Goal: Communication & Community: Connect with others

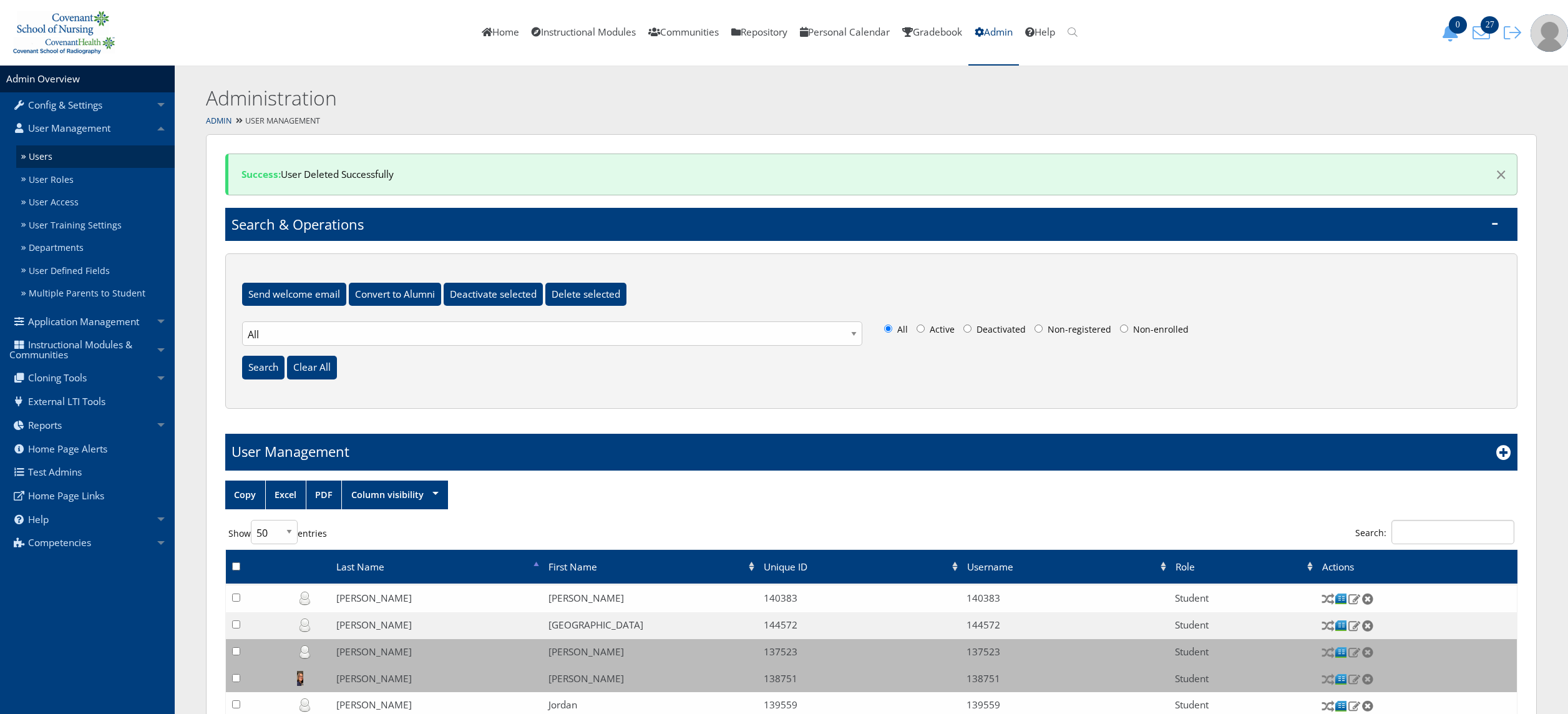
select select "50"
click at [1491, 450] on td "User Management" at bounding box center [871, 452] width 1293 height 37
click at [1499, 449] on icon at bounding box center [1504, 453] width 15 height 15
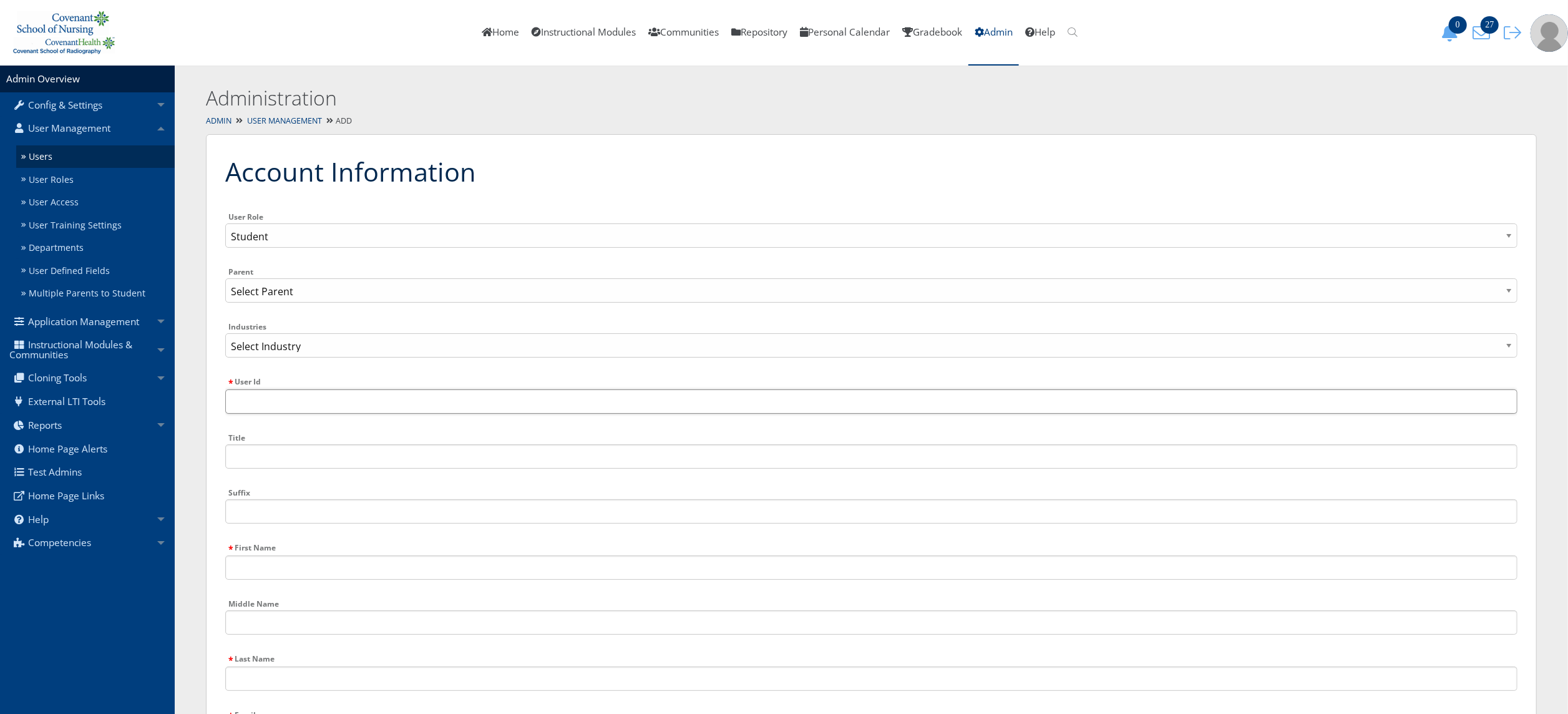
click at [282, 402] on input "User Id" at bounding box center [871, 402] width 1293 height 25
paste input "139140"
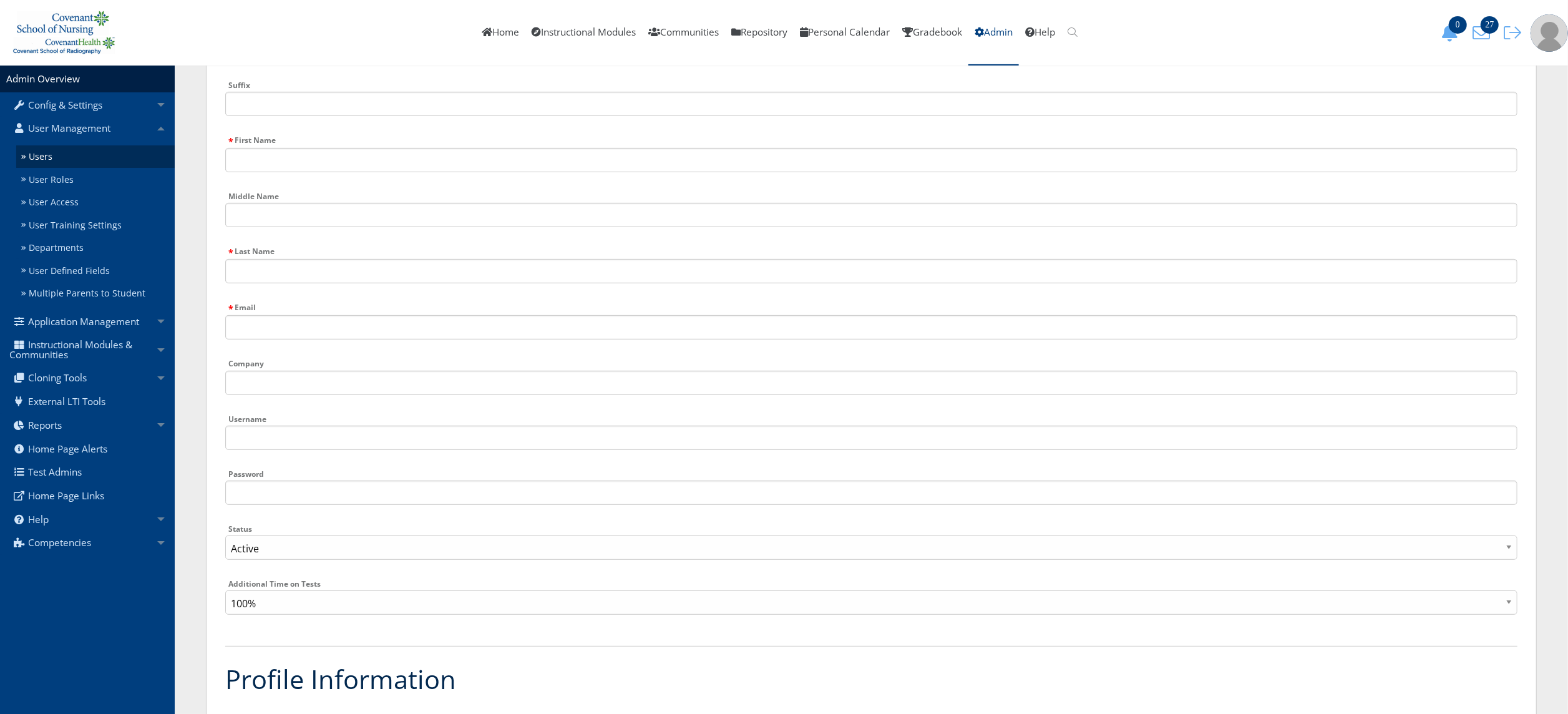
scroll to position [412, 0]
type input "139140"
click at [301, 428] on input "Username" at bounding box center [871, 434] width 1293 height 25
paste input "139140"
type input "139140"
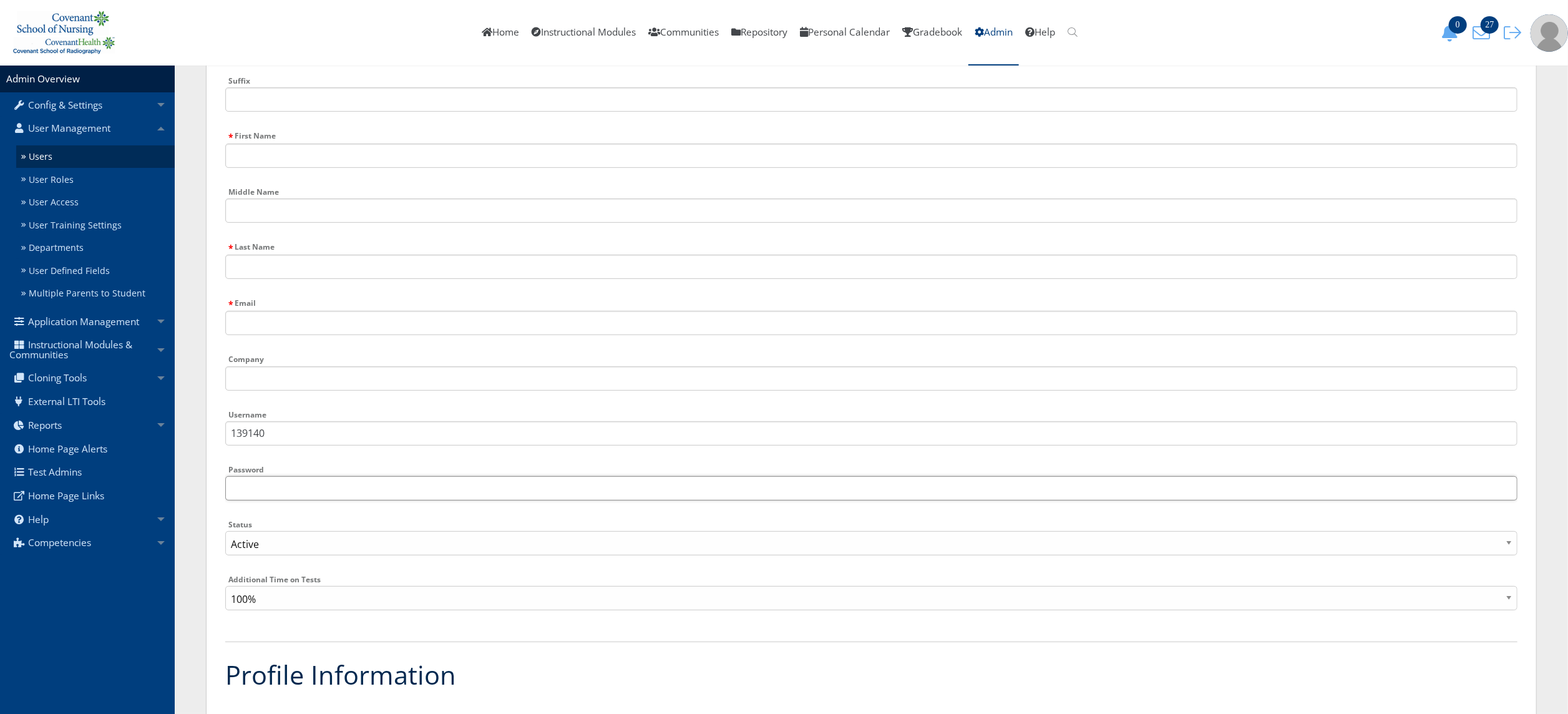
click at [300, 486] on input "Password" at bounding box center [871, 489] width 1293 height 25
type input "Welcome1"
click at [297, 332] on input "Email" at bounding box center [871, 323] width 1293 height 25
paste input "biancacavazos1990@gmail.com"
click at [428, 311] on input "biancacavazos1990@gmail.com" at bounding box center [871, 323] width 1293 height 25
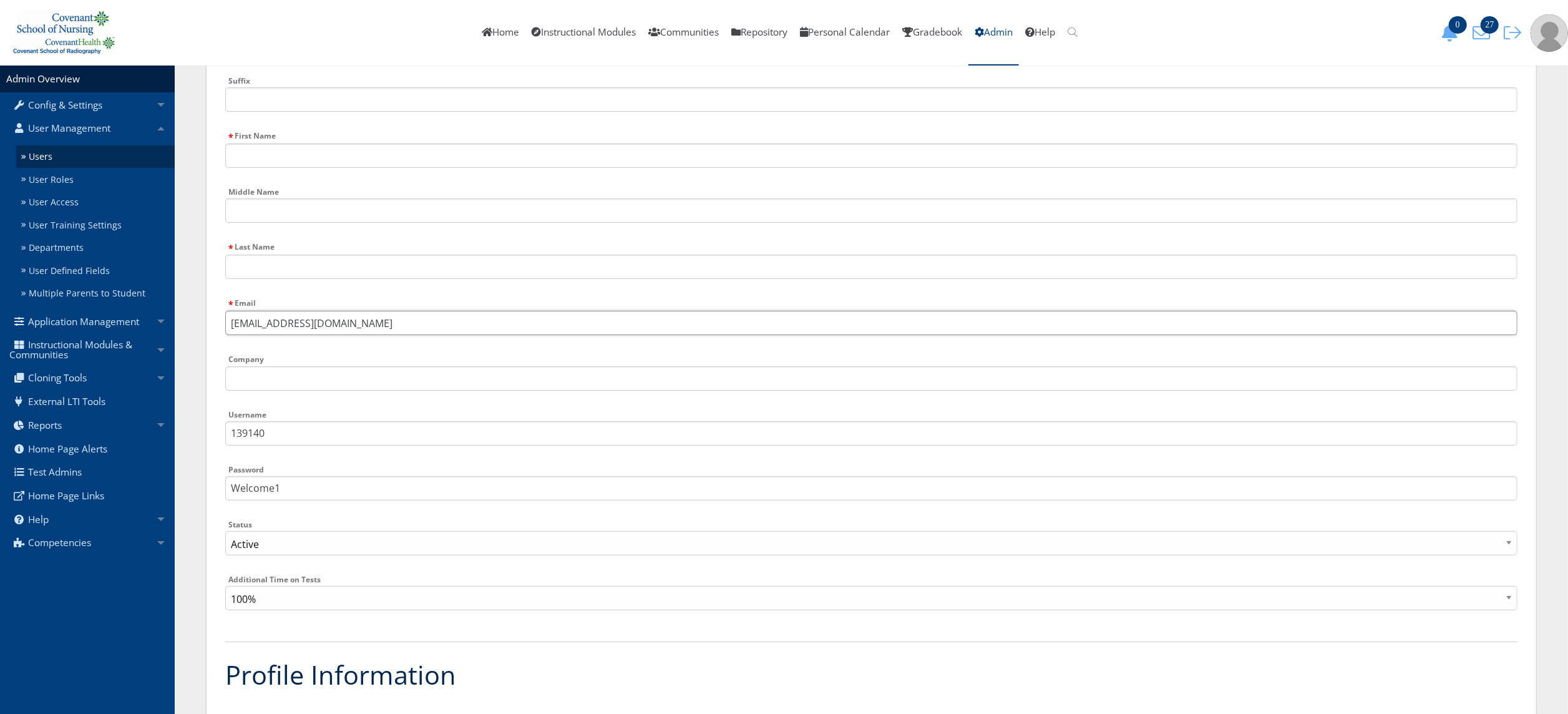
click at [428, 311] on input "biancacavazos1990@gmail.com" at bounding box center [871, 323] width 1293 height 25
paste input "mckinnonmaddison5"
type input "mckinnonmaddison5@gmail.com"
click at [300, 173] on div "First Name" at bounding box center [871, 153] width 1293 height 50
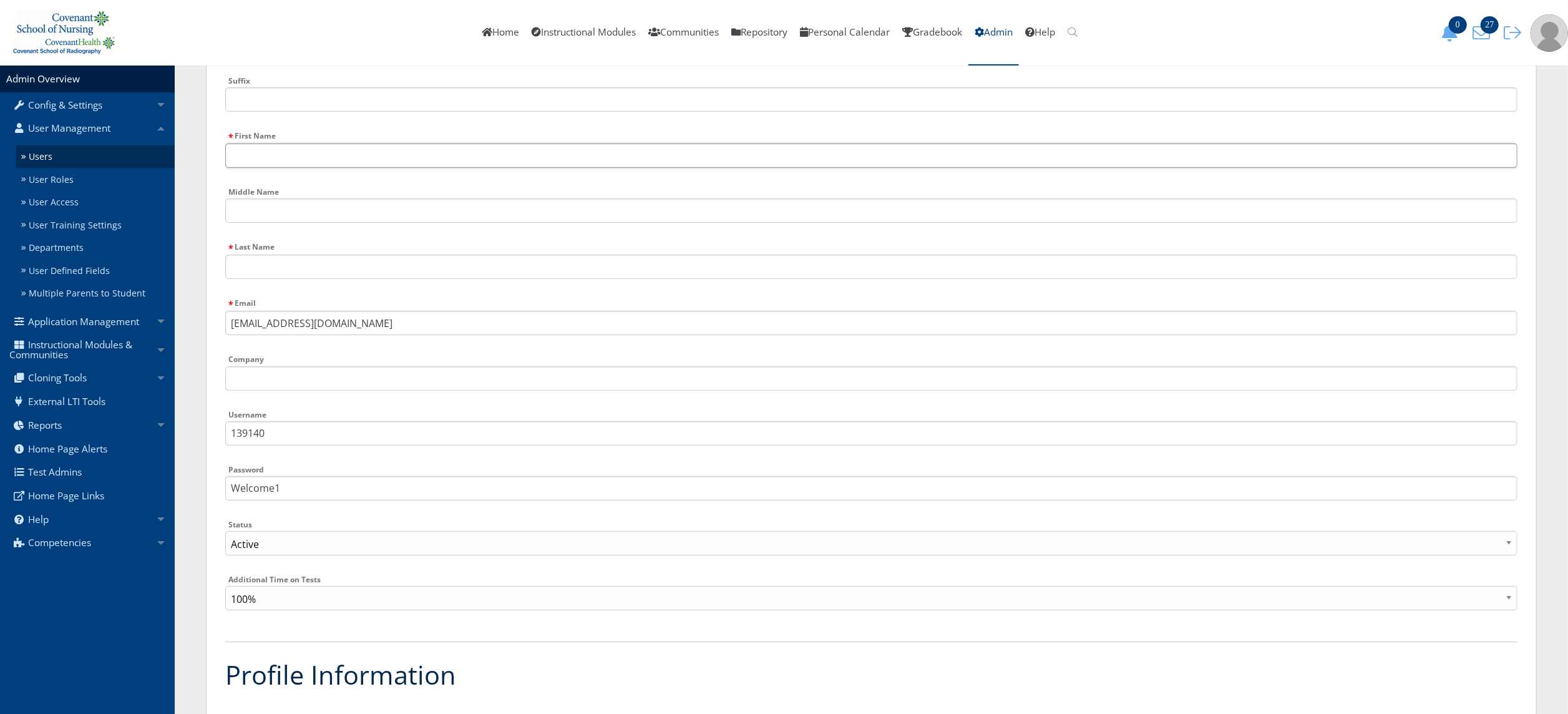
click at [297, 148] on input "First Name" at bounding box center [871, 156] width 1293 height 25
paste input "Maddison"
type input "Maddison"
click at [294, 213] on input "Middle Name" at bounding box center [871, 211] width 1293 height 25
click at [294, 261] on input "Last Name" at bounding box center [871, 267] width 1293 height 25
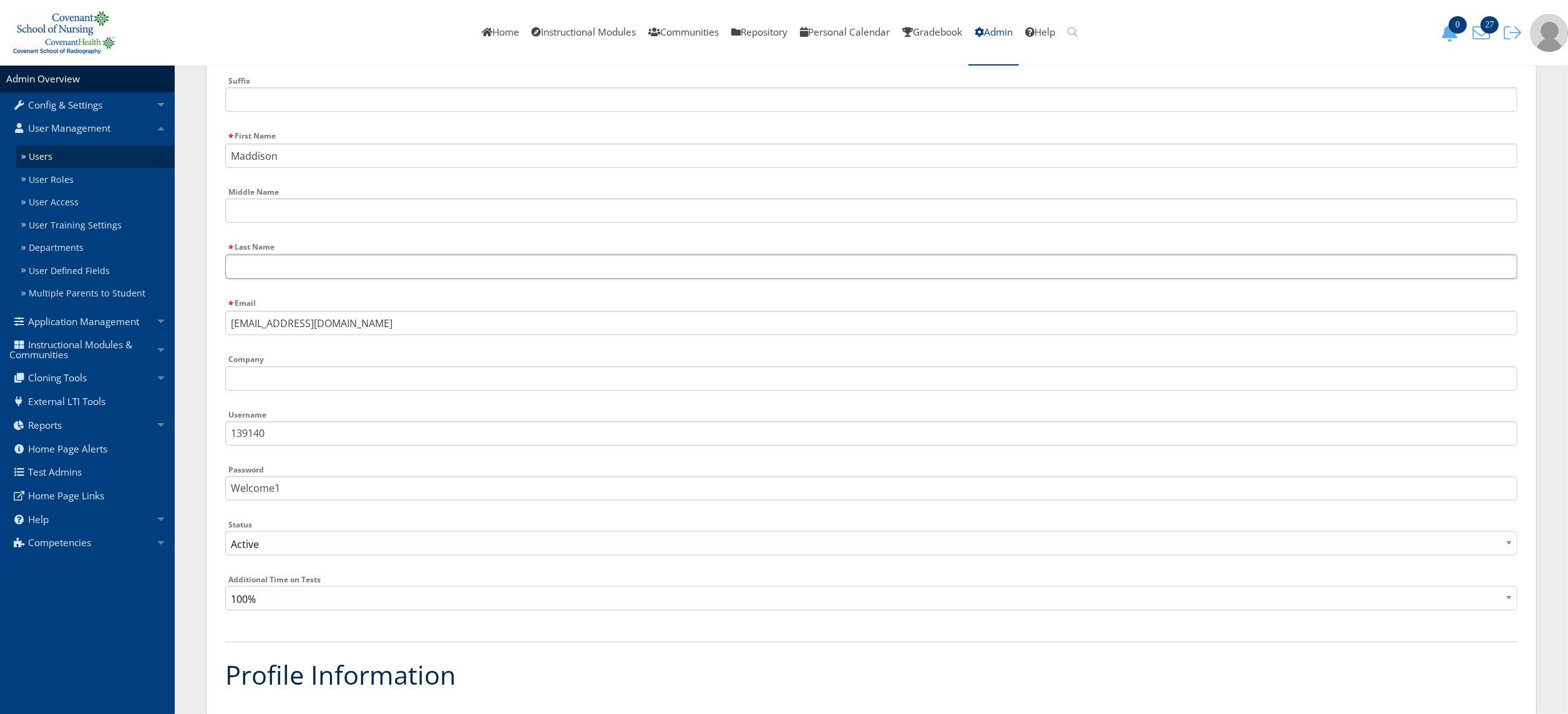
paste input "McKinnon"
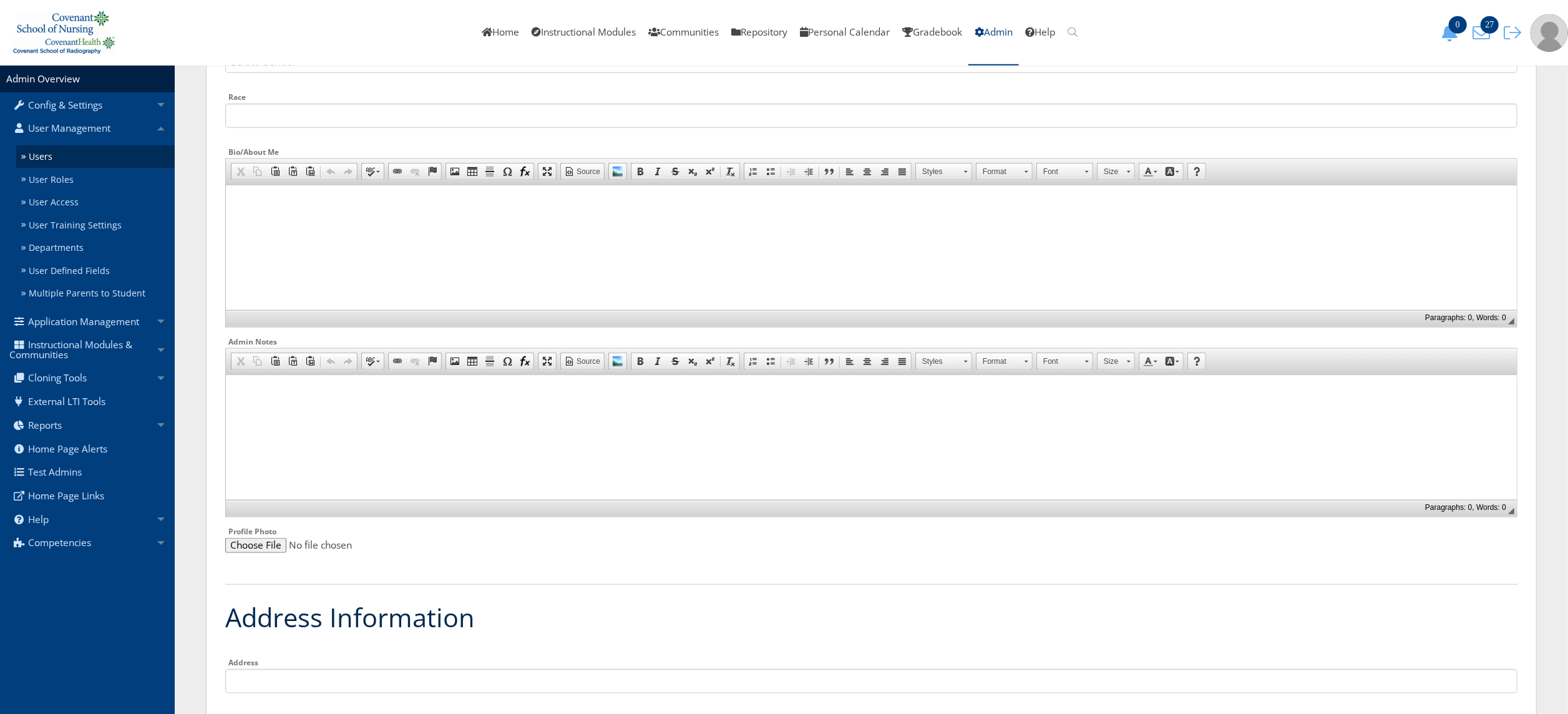
scroll to position [1098, 0]
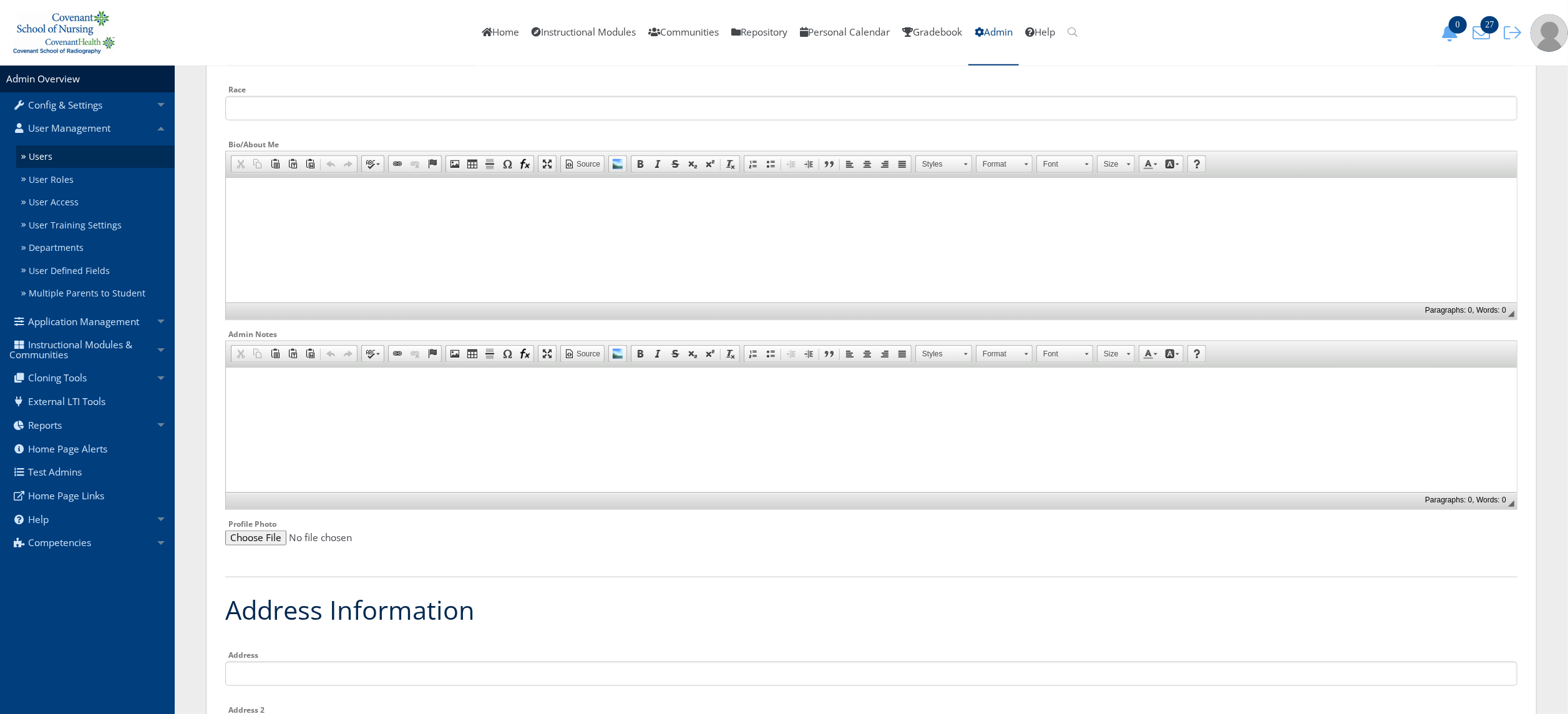
type input "McKinnon"
click at [1267, 399] on html at bounding box center [870, 383] width 1291 height 31
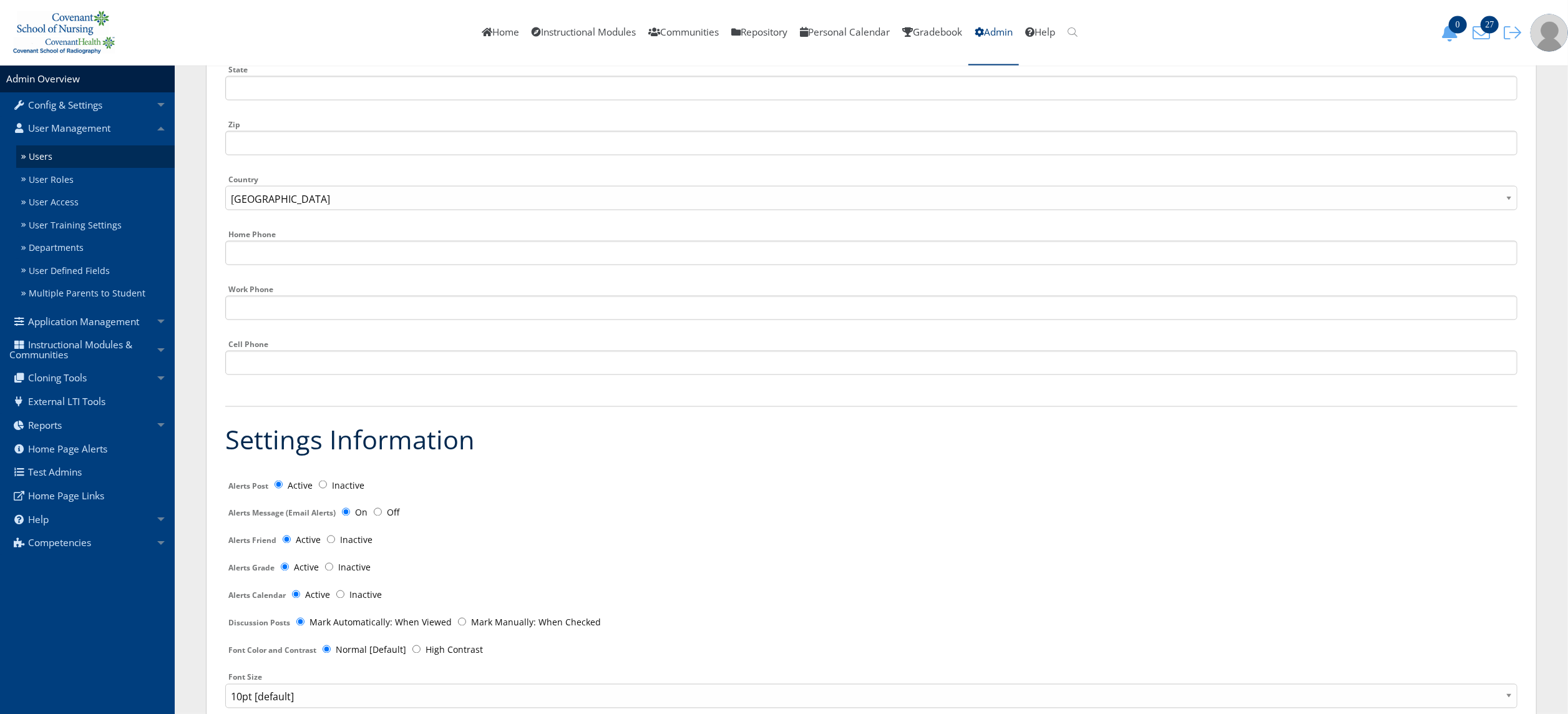
scroll to position [2208, 0]
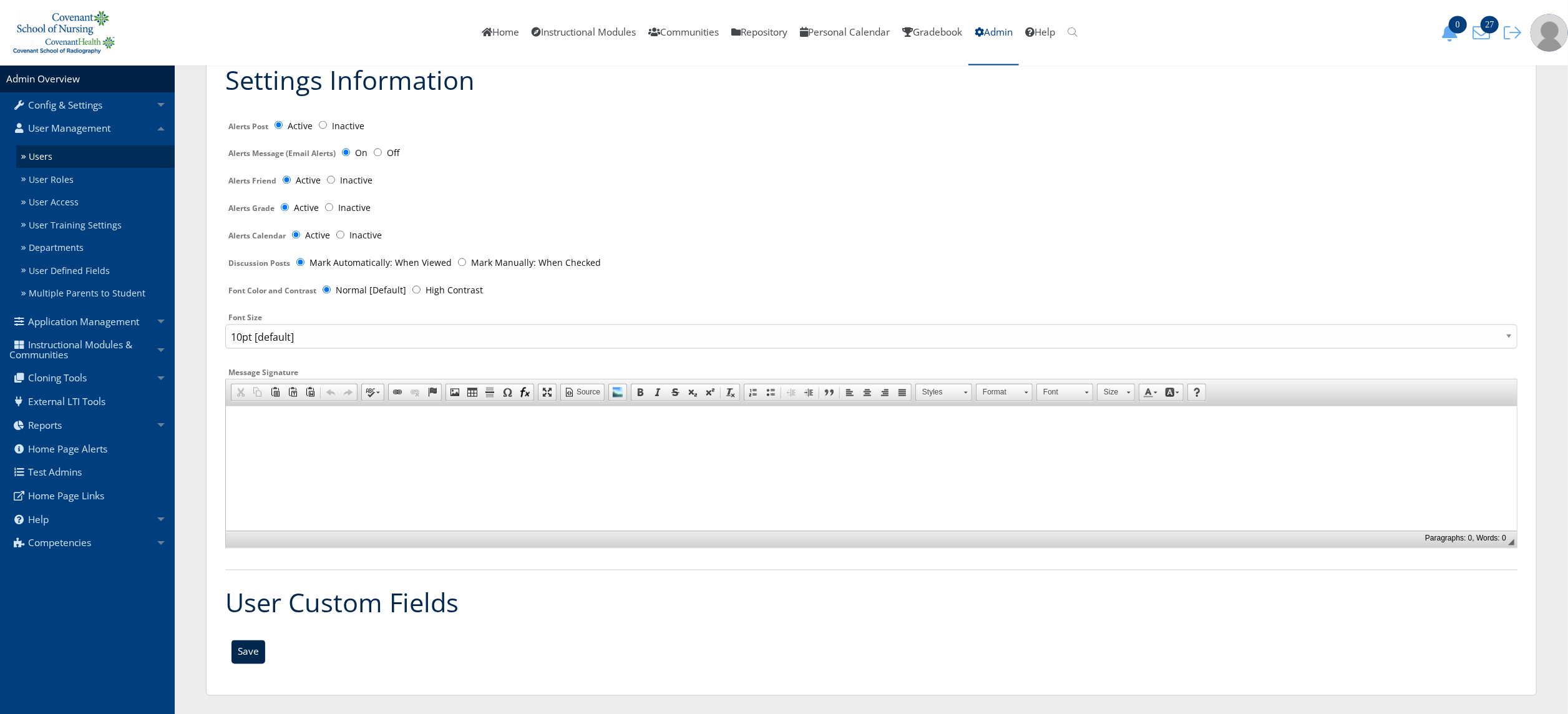
click at [256, 658] on input "Save" at bounding box center [248, 652] width 34 height 24
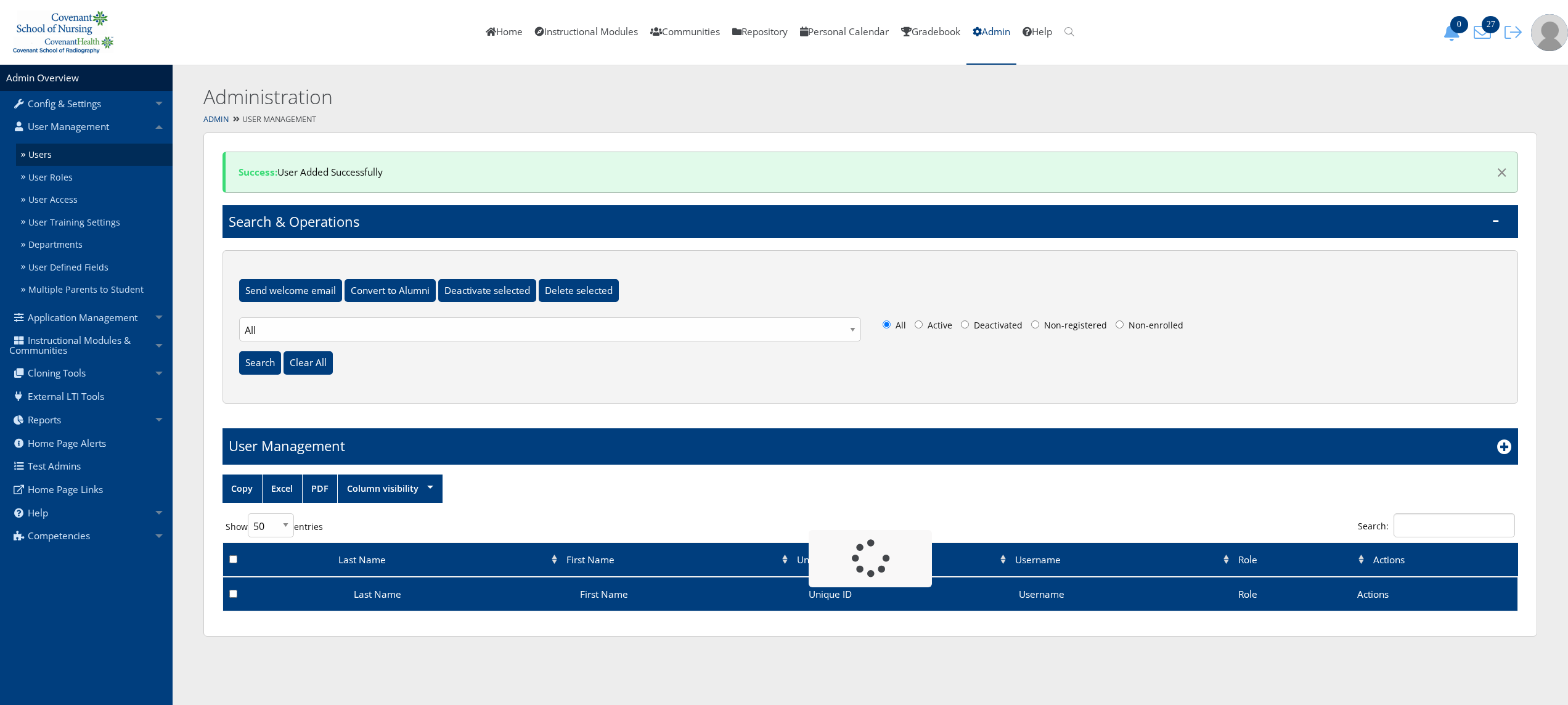
select select "50"
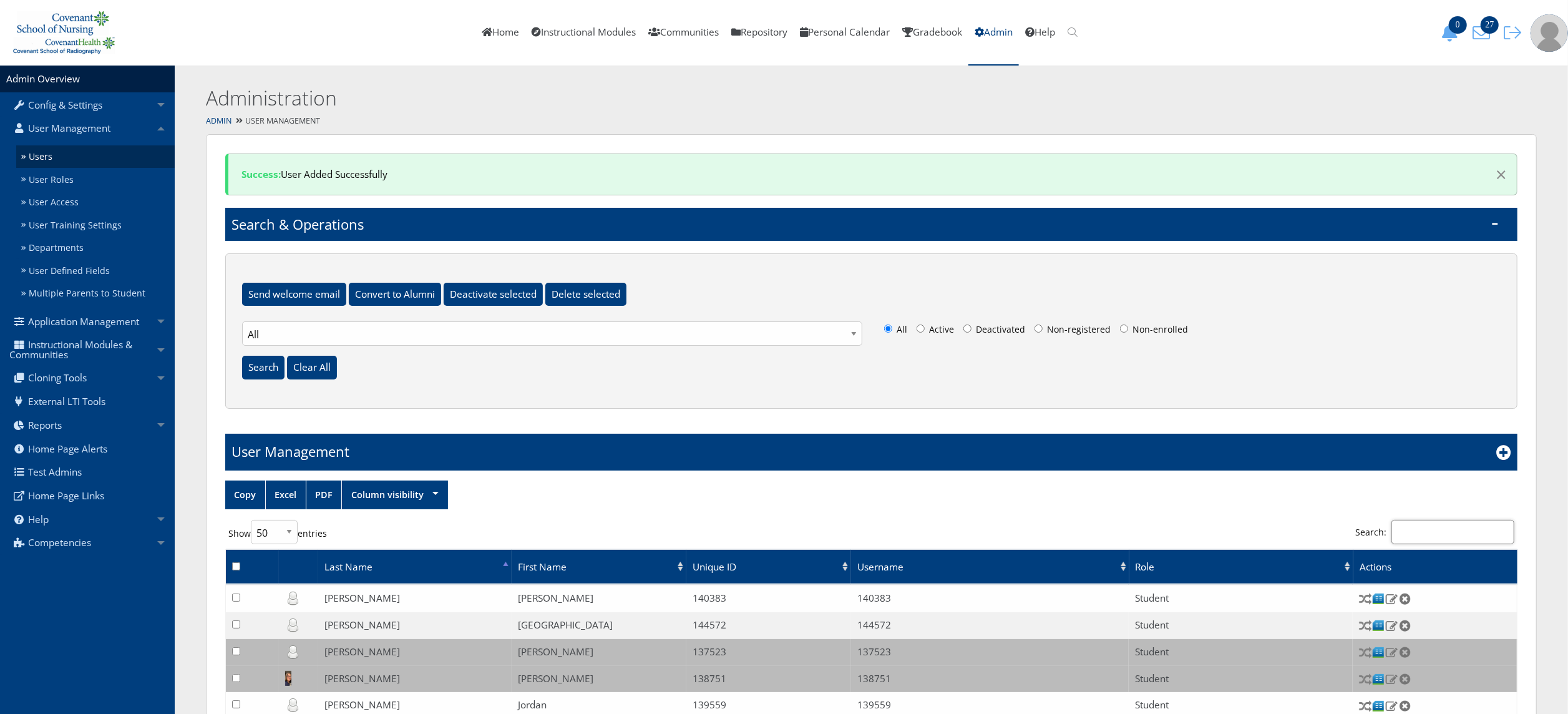
click at [1451, 527] on input "Search:" at bounding box center [1453, 533] width 123 height 25
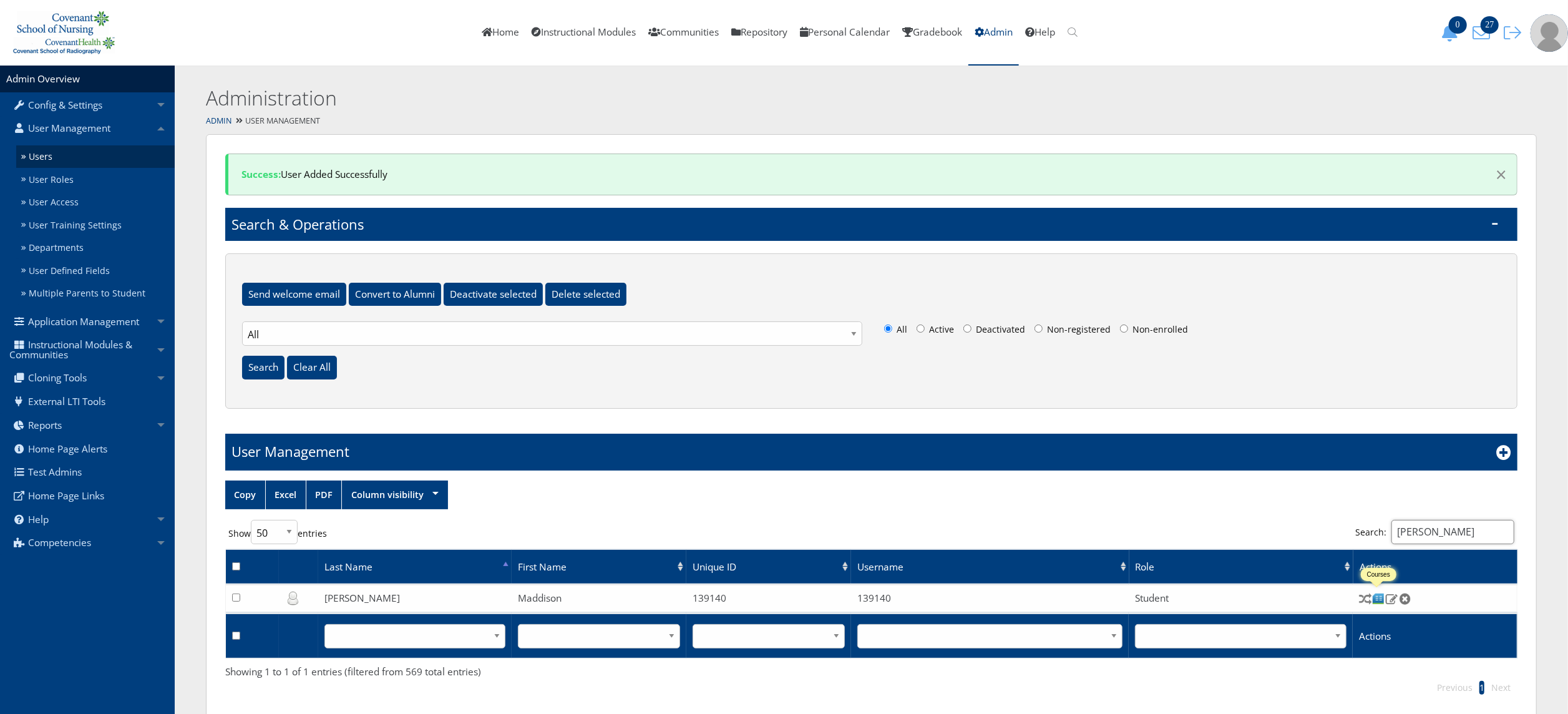
type input "[PERSON_NAME]"
click at [1379, 597] on img at bounding box center [1379, 599] width 13 height 13
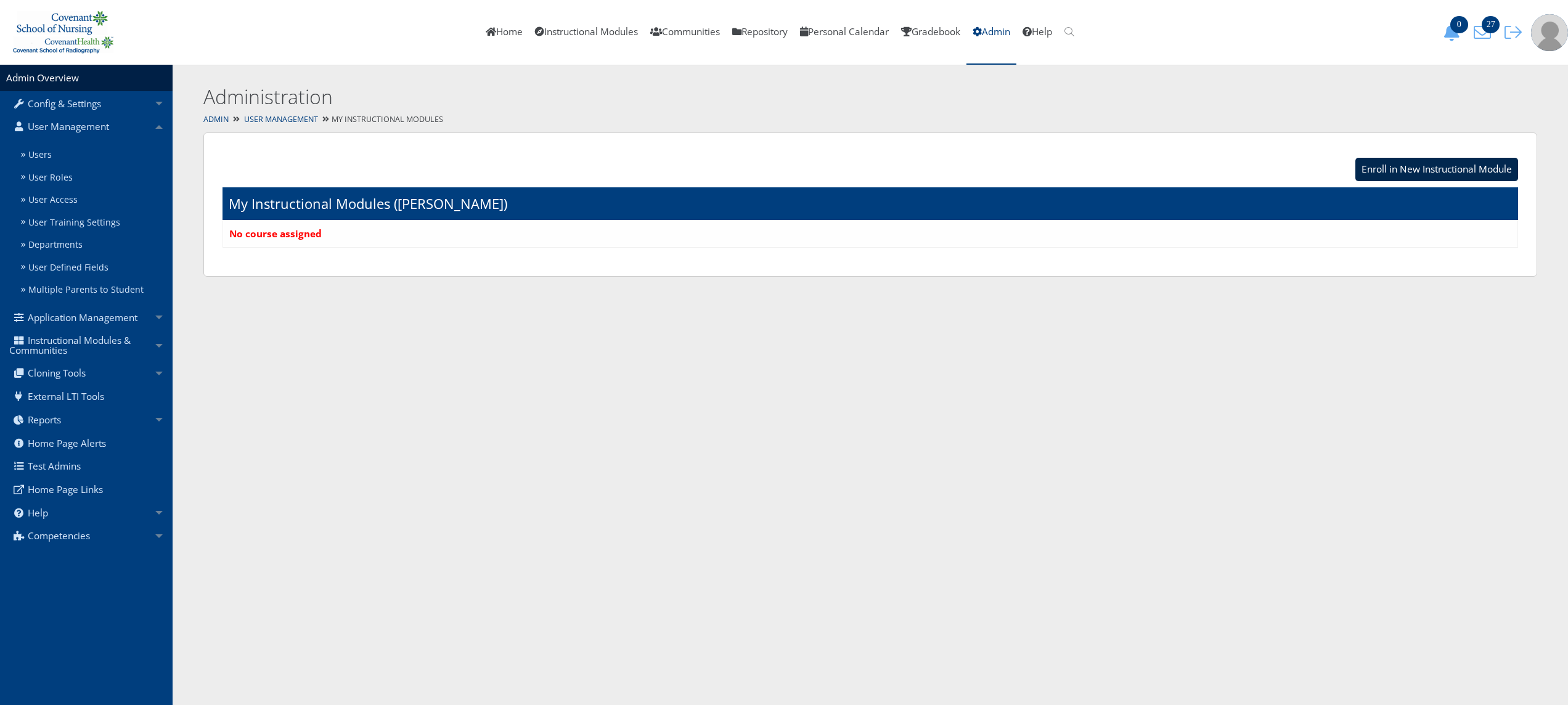
click at [1429, 173] on input "Enroll in New Instructional Module" at bounding box center [1437, 169] width 163 height 24
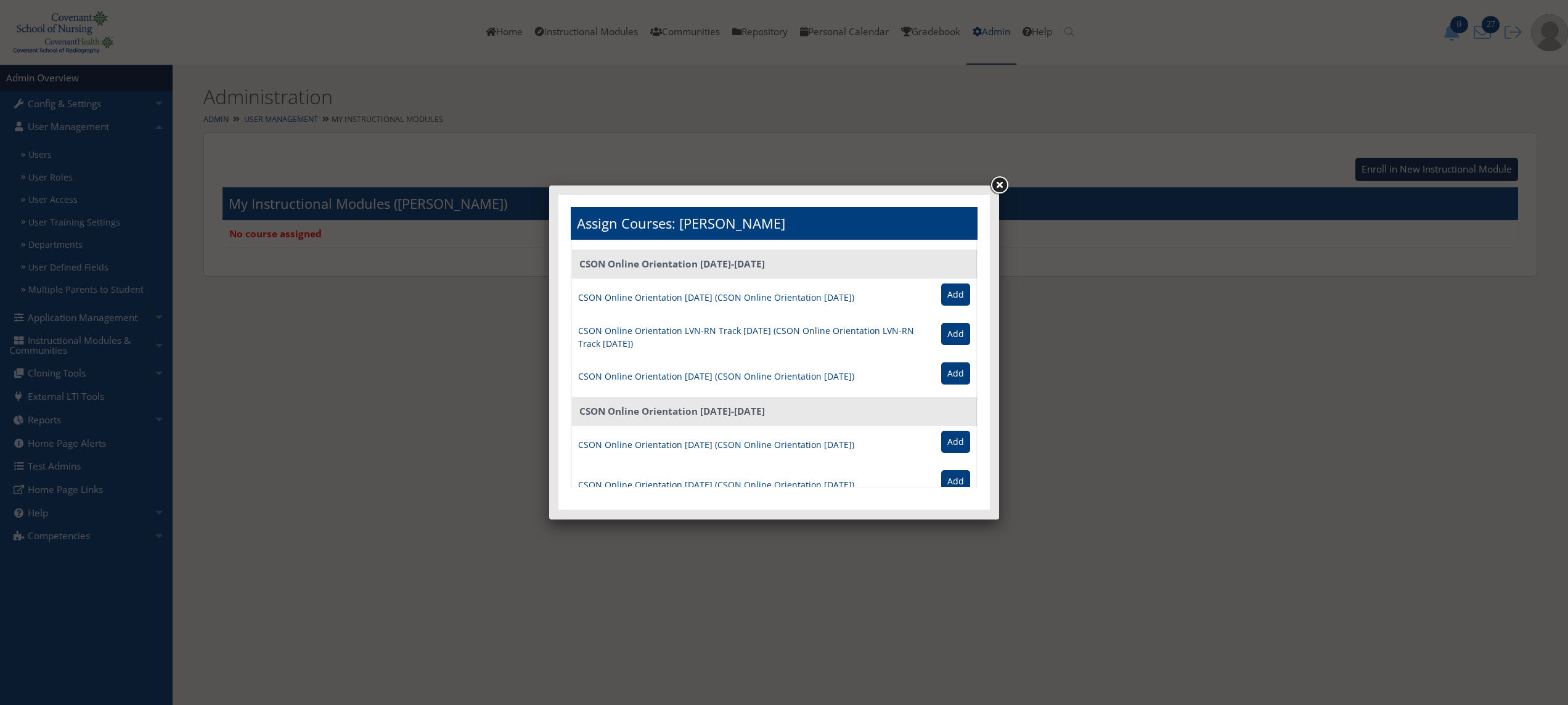
scroll to position [683, 0]
click at [941, 474] on input "Add" at bounding box center [956, 479] width 29 height 22
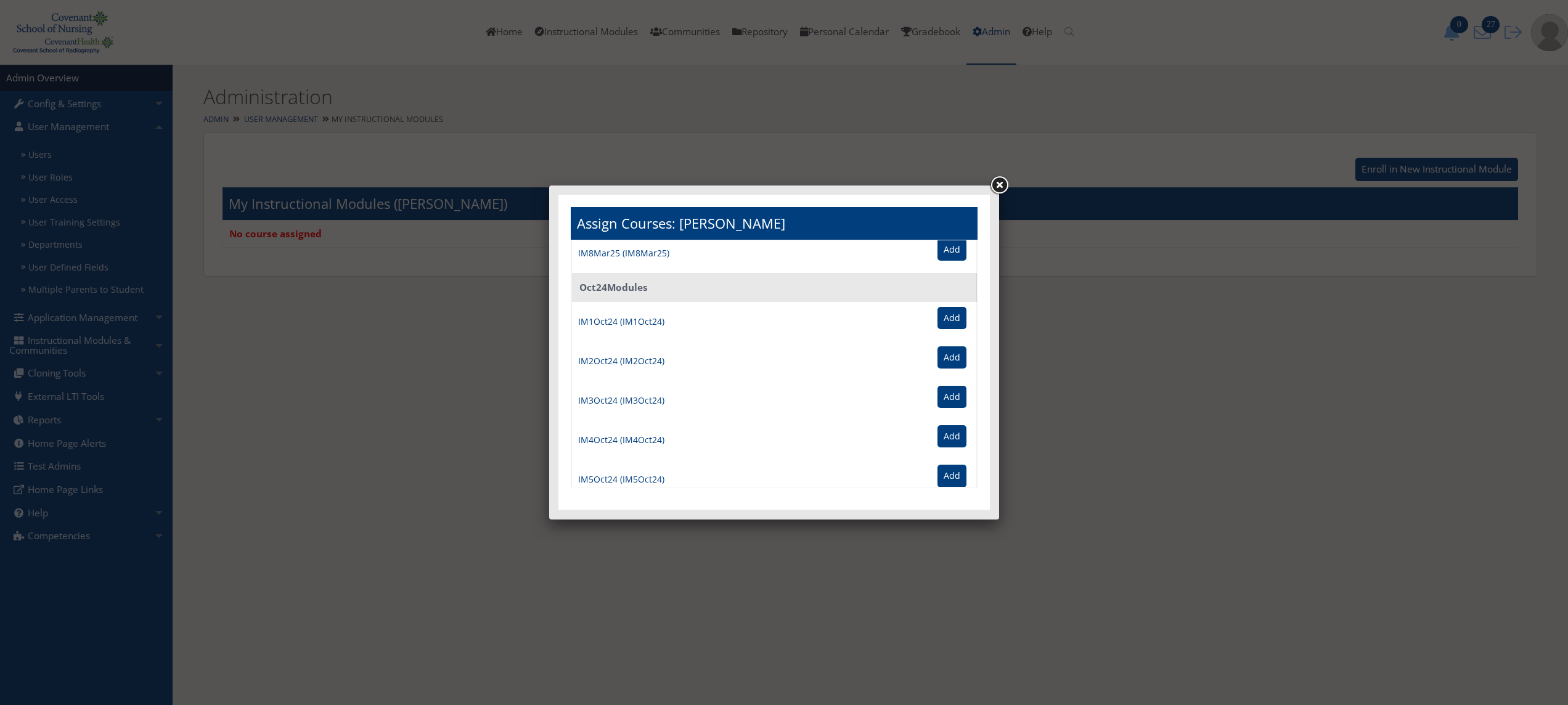
scroll to position [3440, 0]
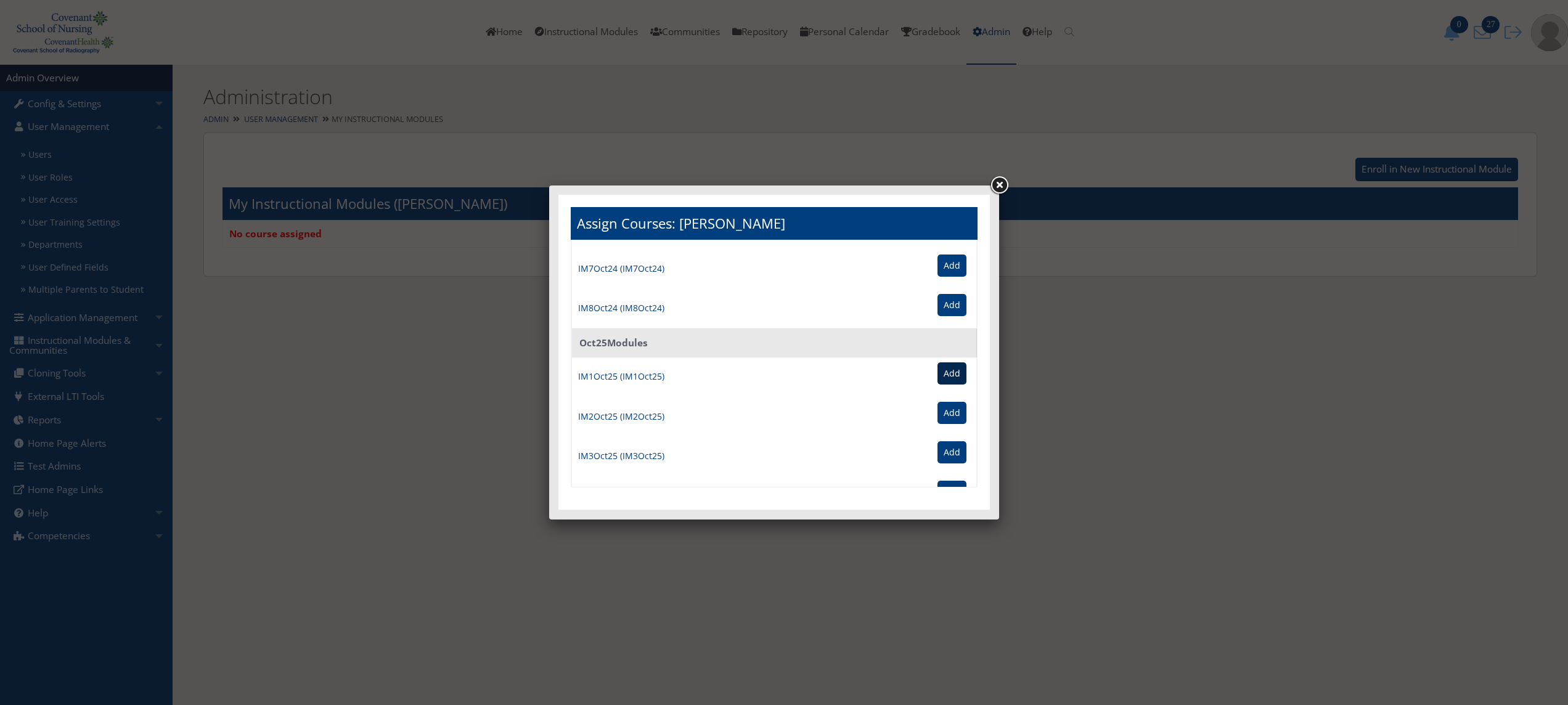
click at [937, 375] on input "Add" at bounding box center [952, 373] width 29 height 22
click at [996, 186] on link at bounding box center [998, 185] width 22 height 22
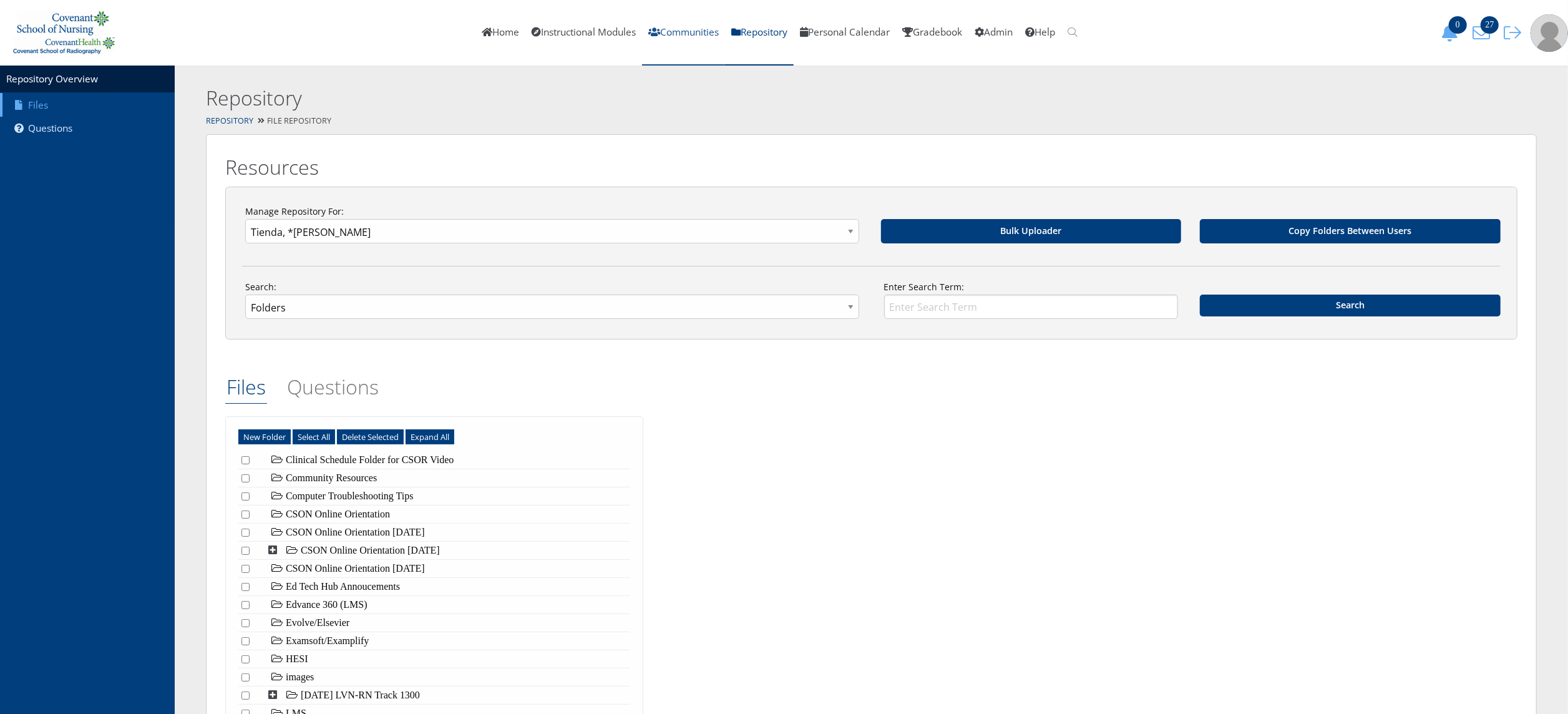
click at [682, 38] on link "Communities" at bounding box center [683, 33] width 83 height 66
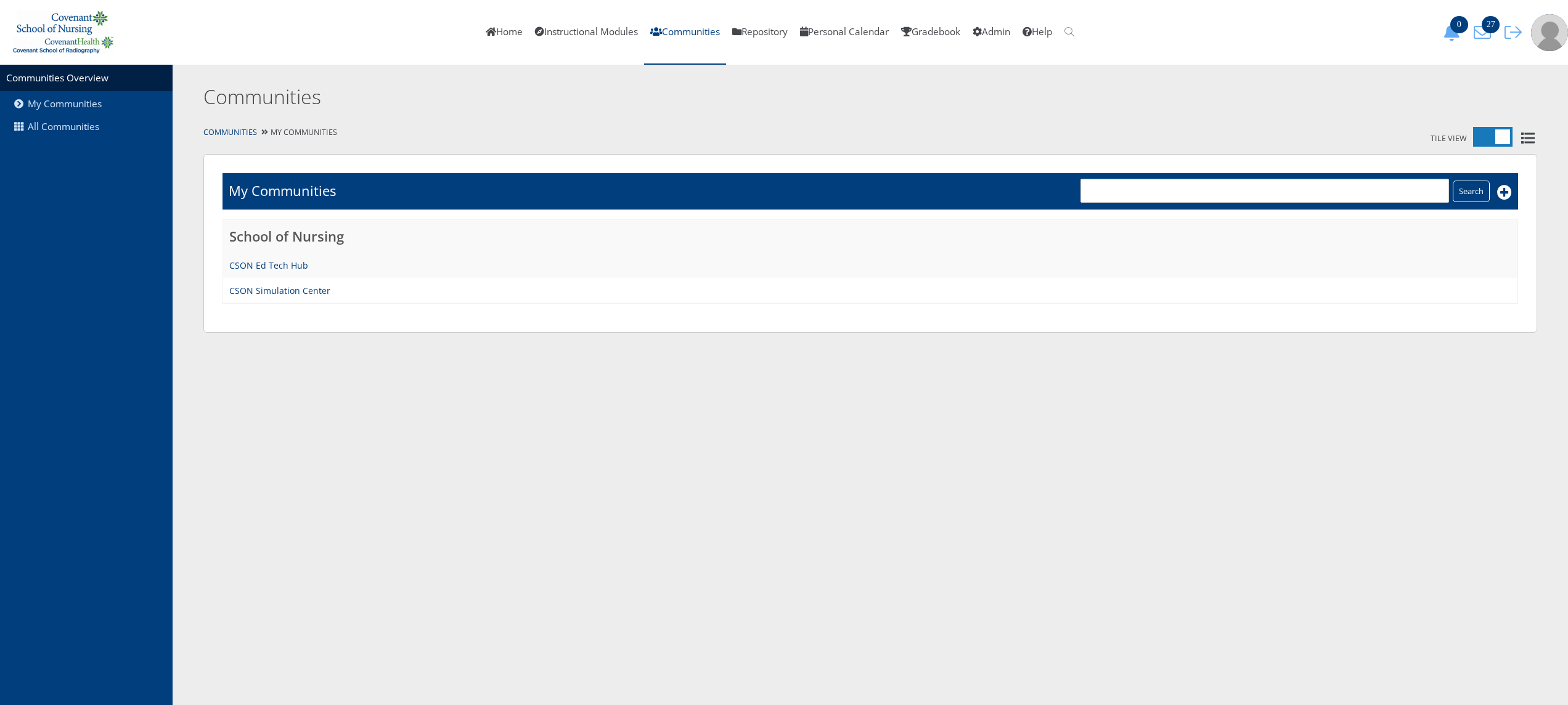
click at [294, 253] on td "CSON Ed Tech Hub" at bounding box center [870, 265] width 1295 height 25
click at [282, 261] on link "CSON Ed Tech Hub" at bounding box center [269, 265] width 79 height 11
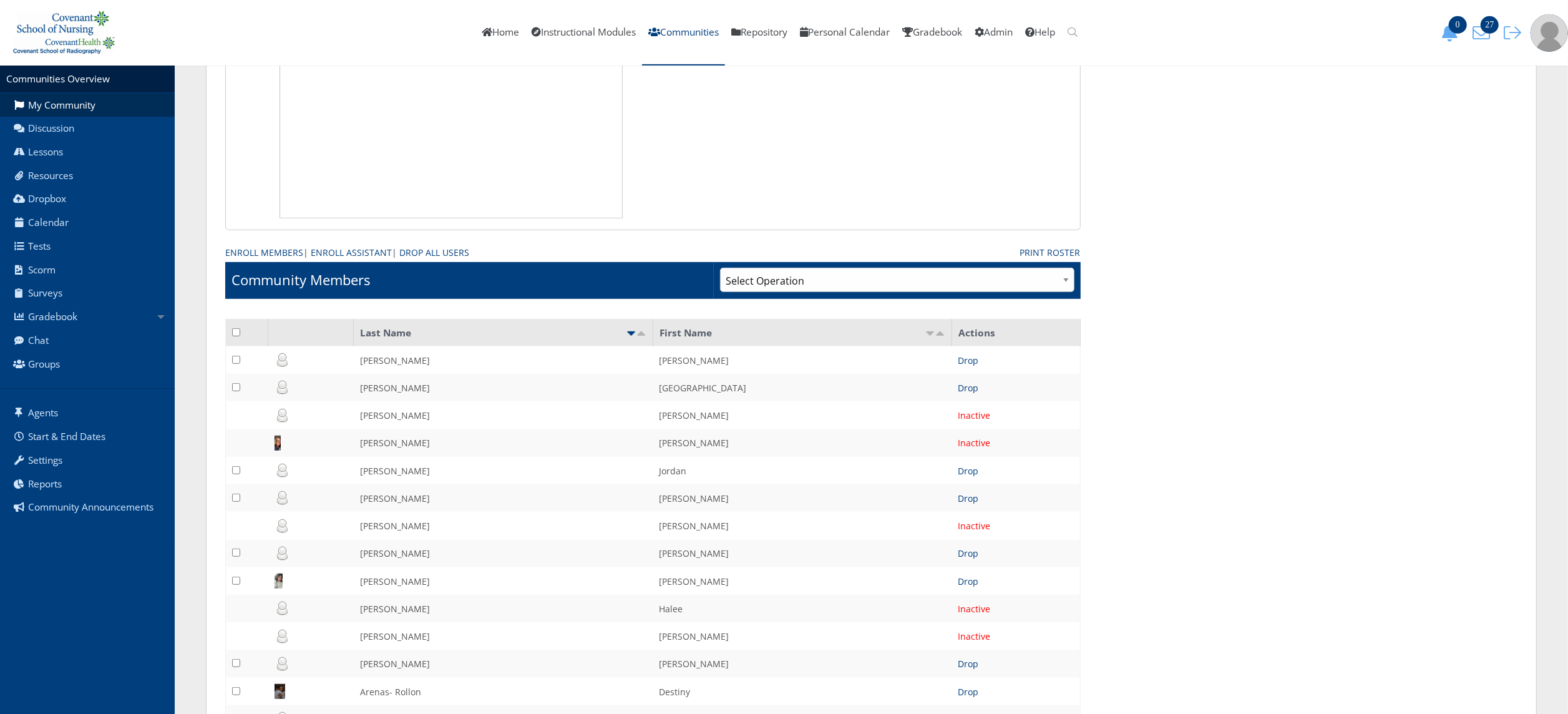
scroll to position [665, 0]
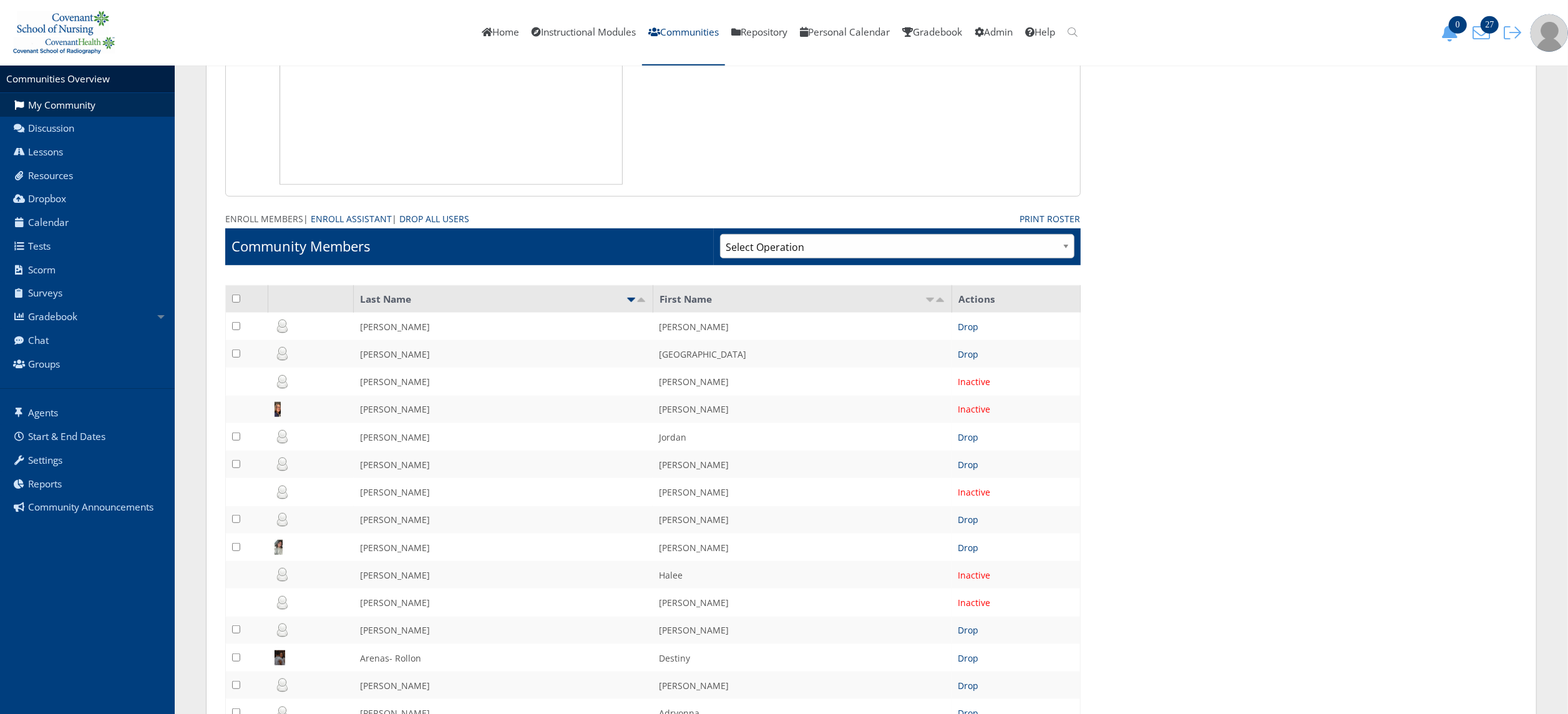
click at [277, 221] on link "Enroll Members" at bounding box center [264, 219] width 78 height 13
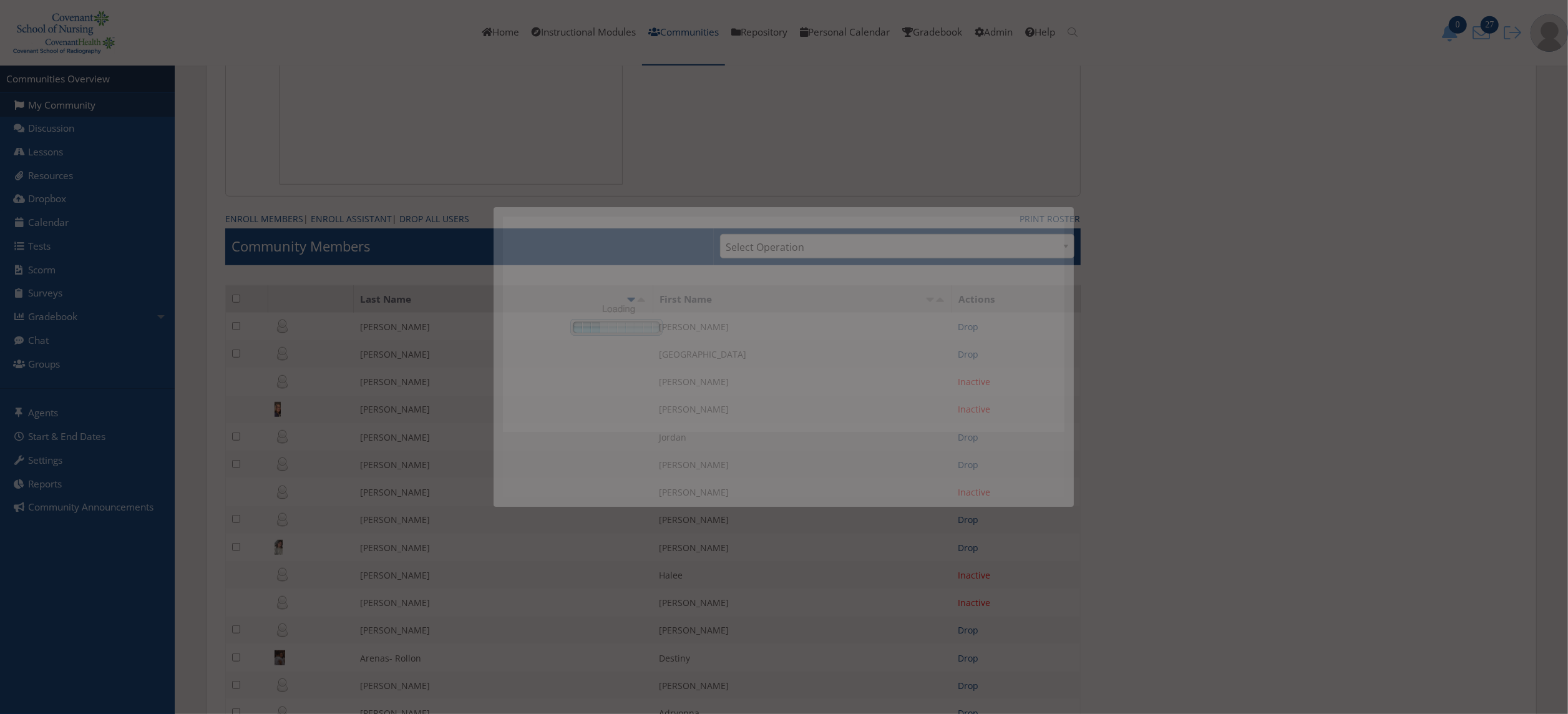
scroll to position [0, 0]
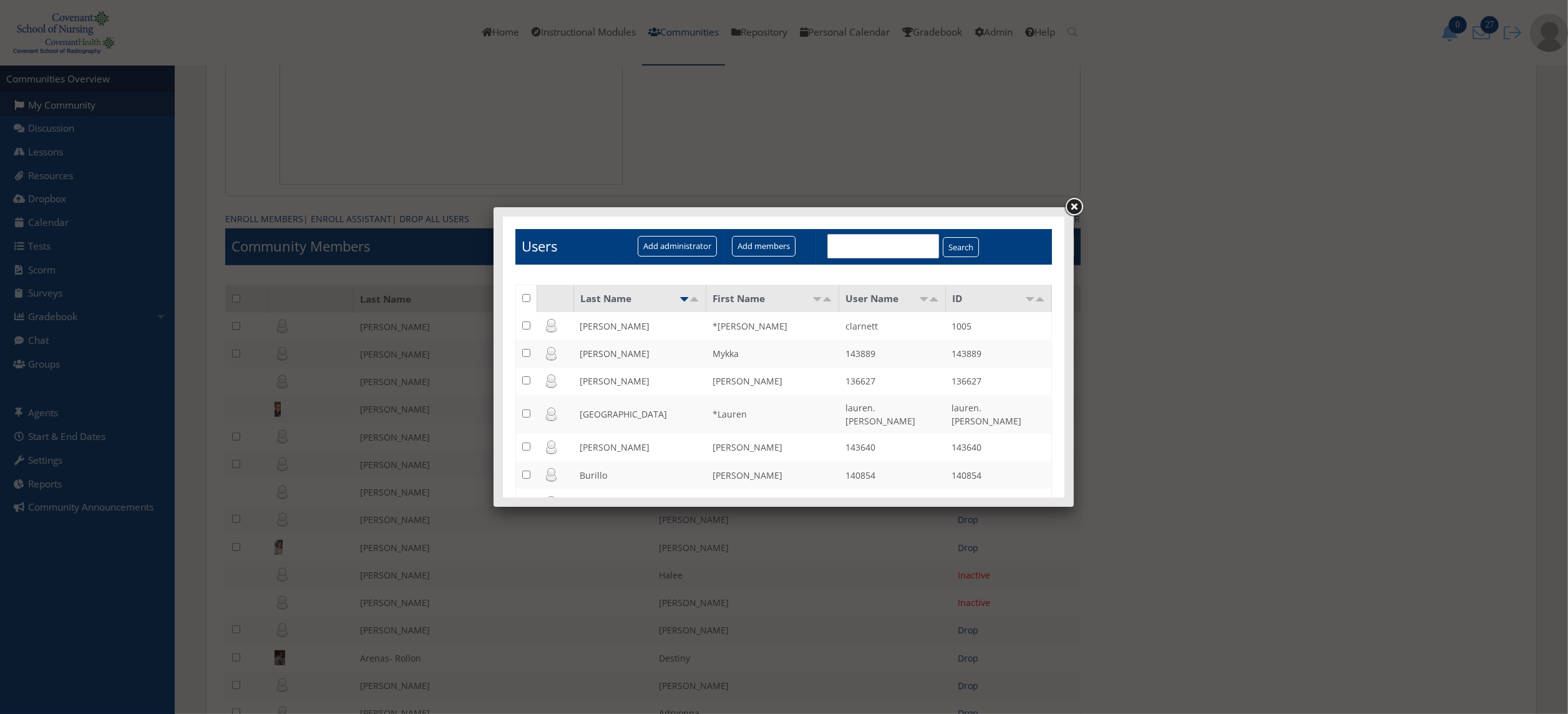
click at [847, 246] on input "text" at bounding box center [883, 246] width 112 height 25
type input "madison"
click at [948, 241] on input "Search" at bounding box center [961, 247] width 36 height 21
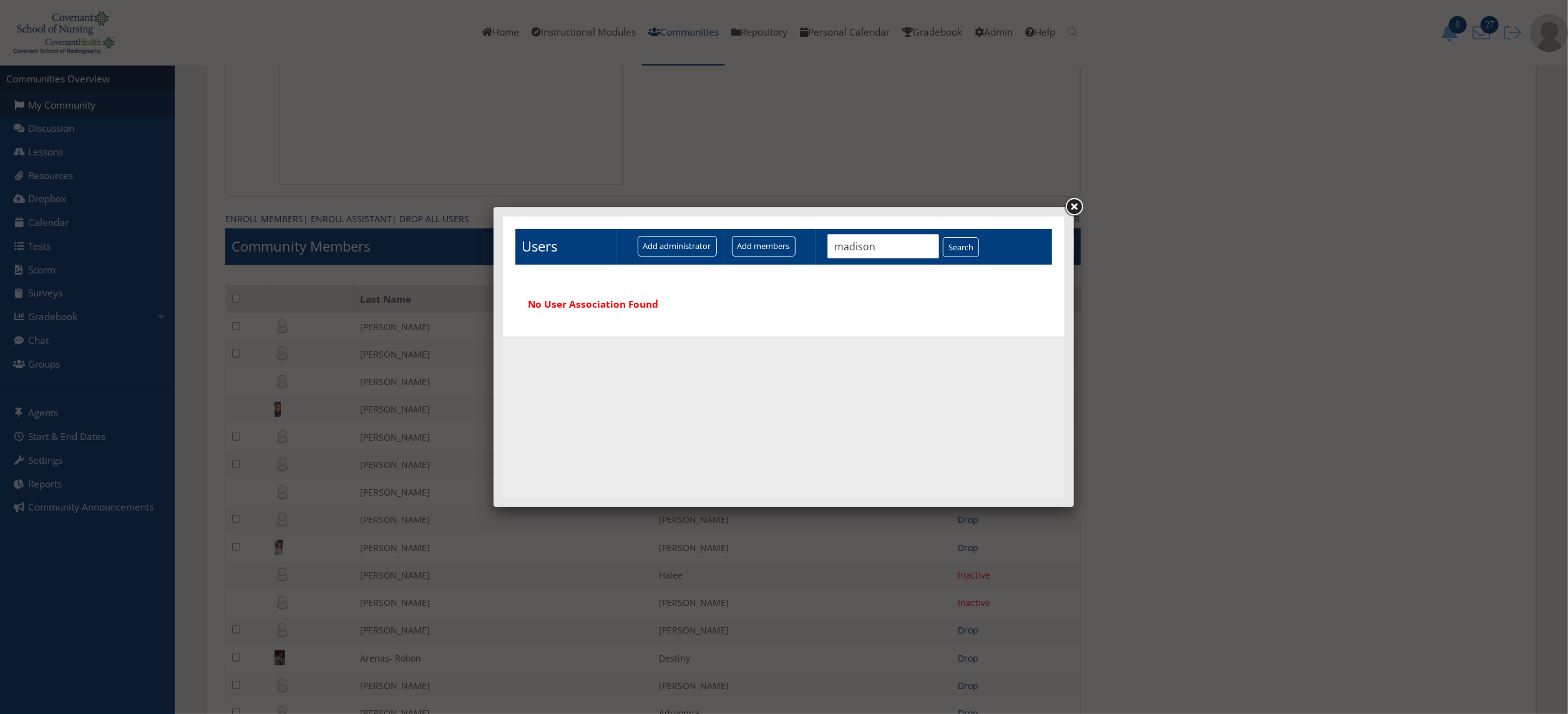
click at [894, 249] on input "madison" at bounding box center [883, 246] width 112 height 25
type input "mckinnon"
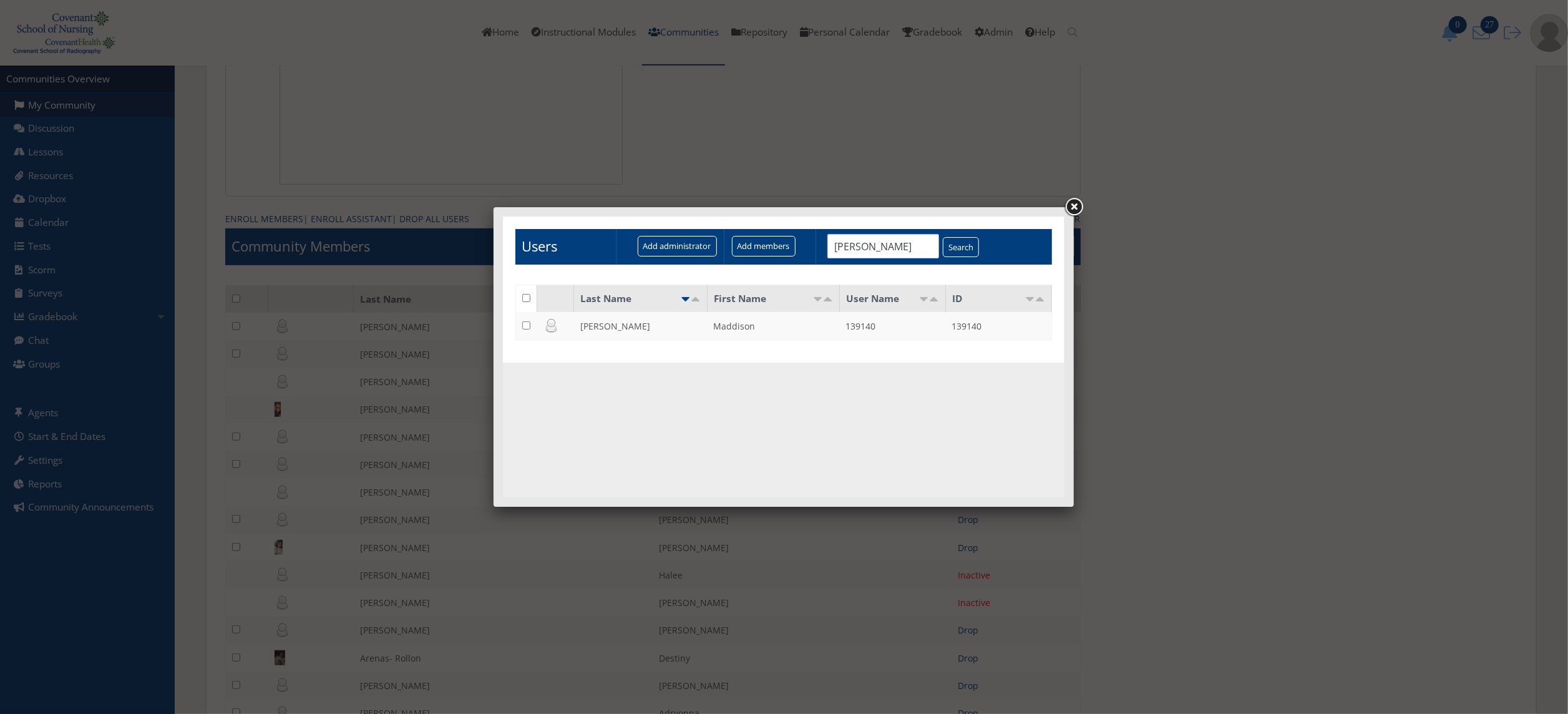
click at [529, 328] on td at bounding box center [527, 326] width 21 height 28
click at [524, 321] on input "checkbox" at bounding box center [526, 325] width 8 height 8
checkbox input "true"
click at [761, 241] on input "Add members" at bounding box center [763, 246] width 63 height 21
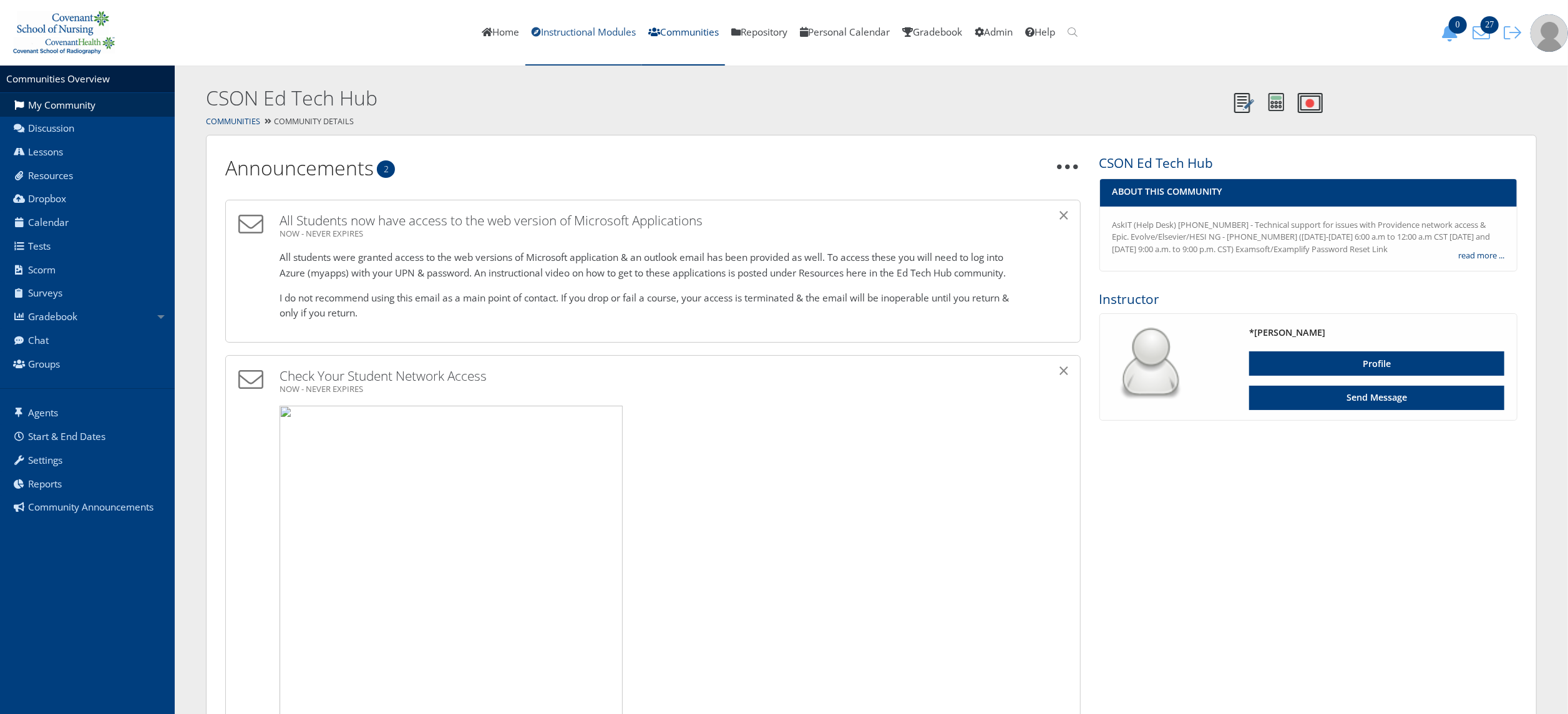
scroll to position [665, 0]
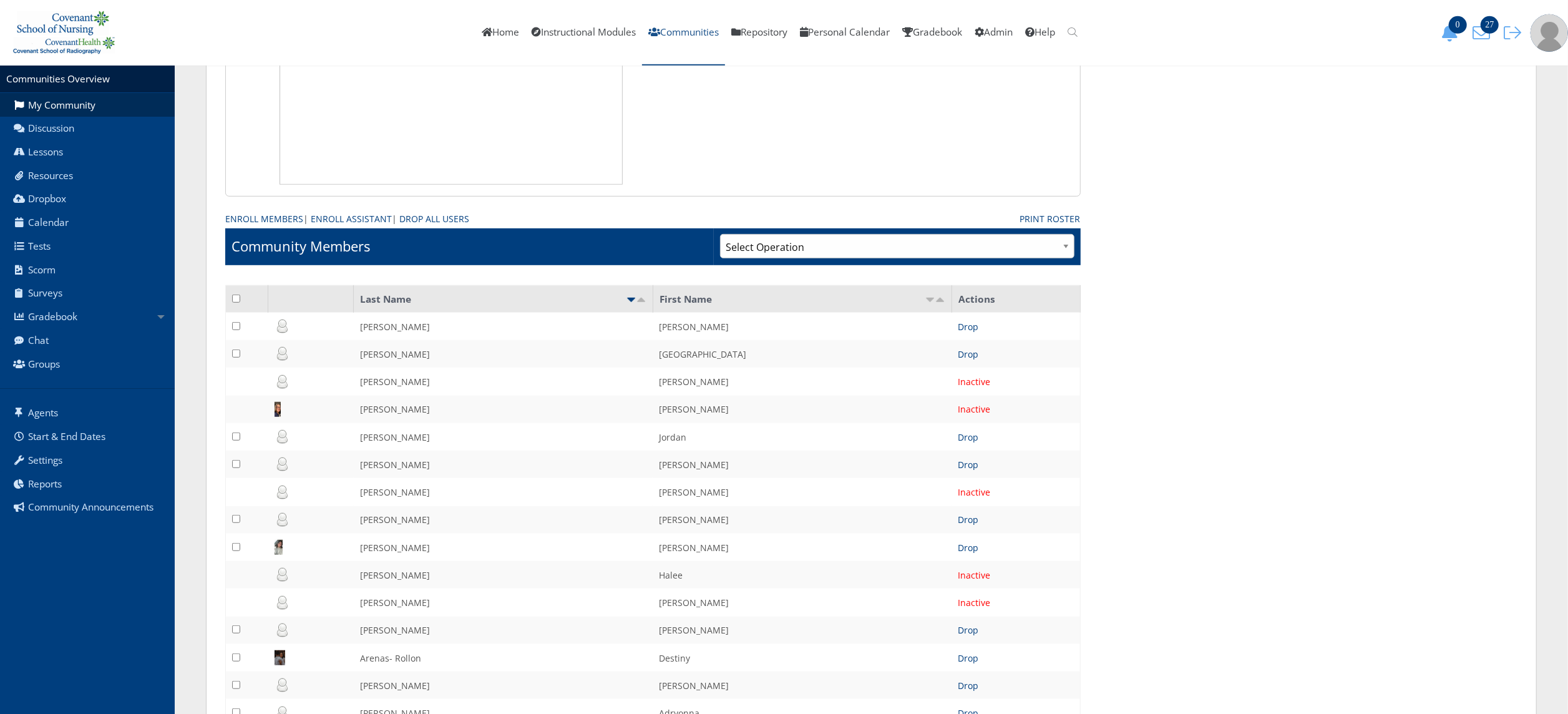
click at [653, 34] on link "Communities" at bounding box center [683, 33] width 83 height 66
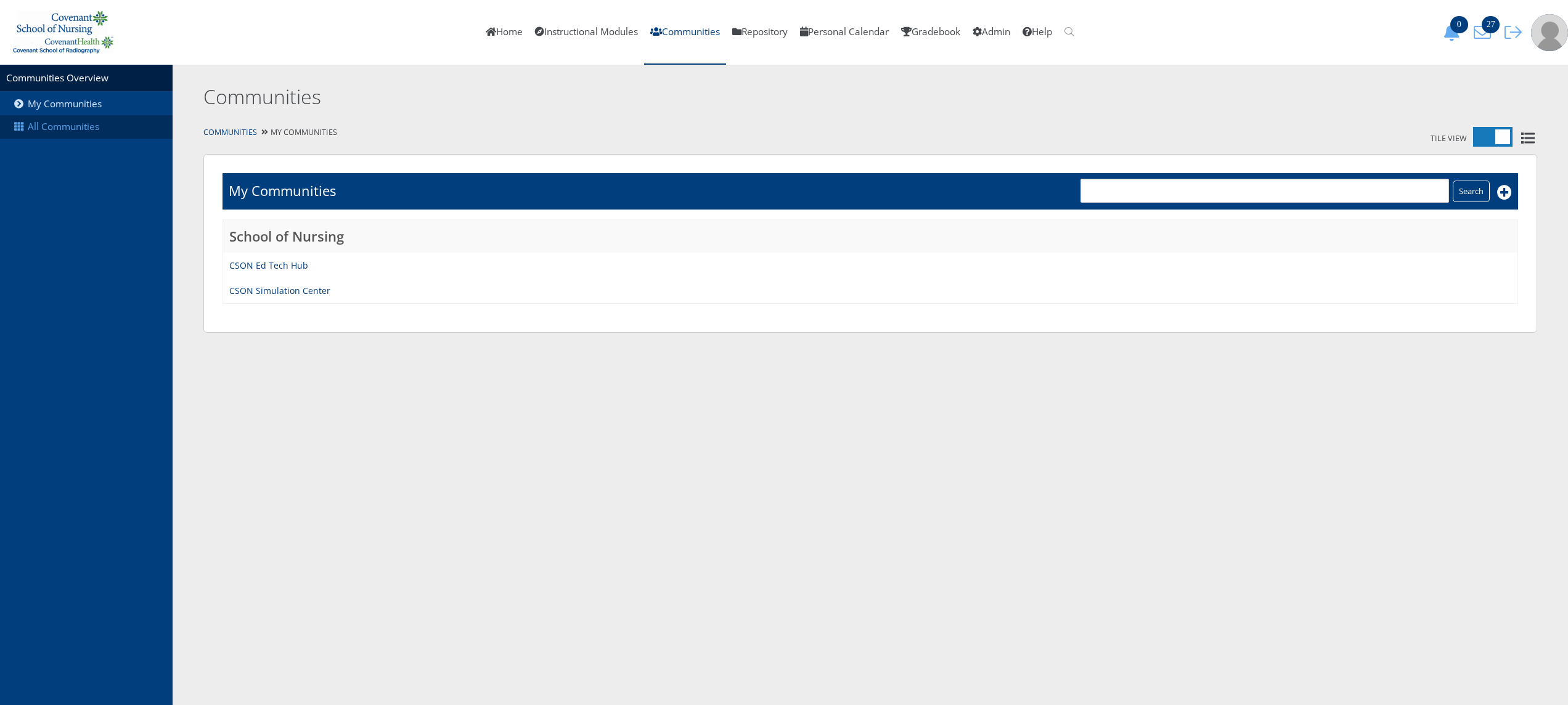
click at [110, 136] on link "All Communities" at bounding box center [86, 127] width 173 height 24
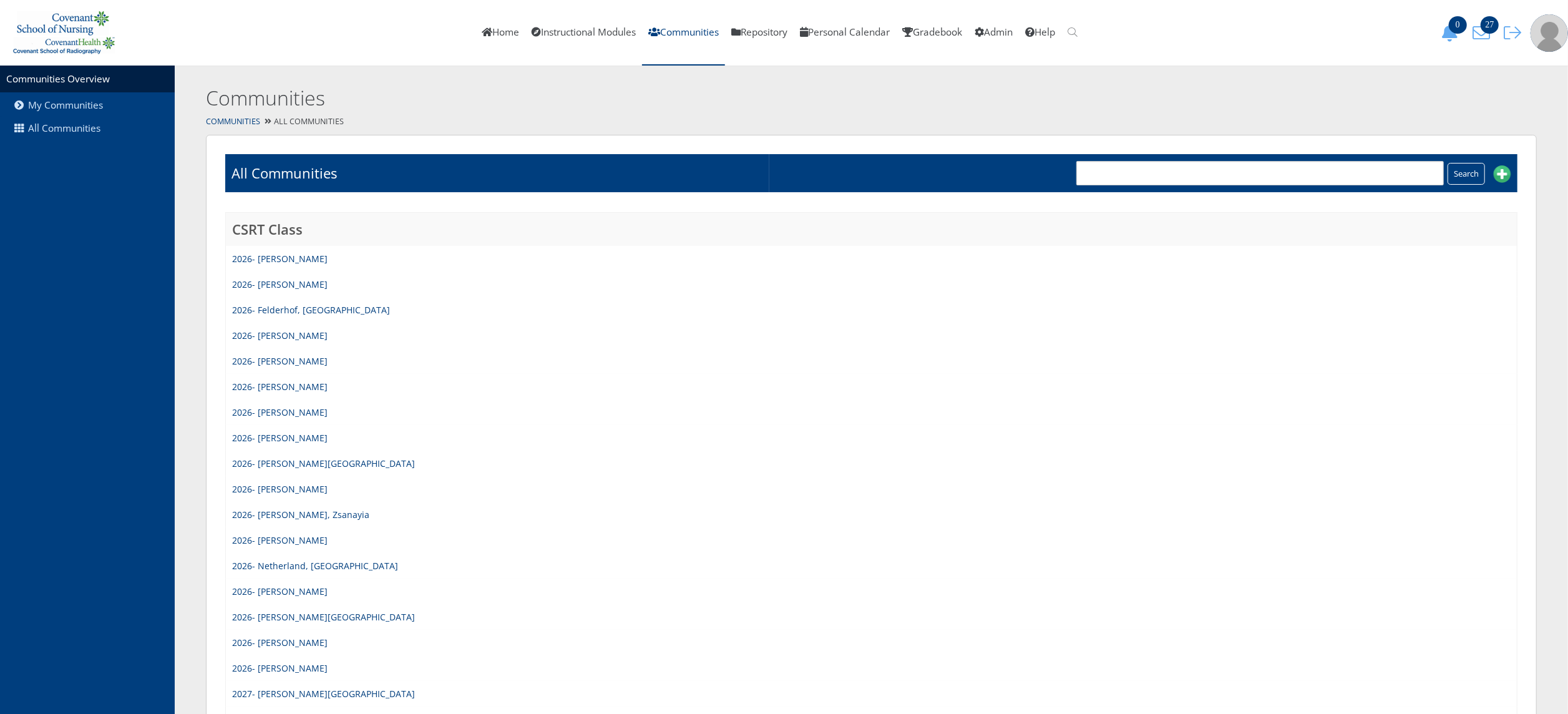
scroll to position [987, 0]
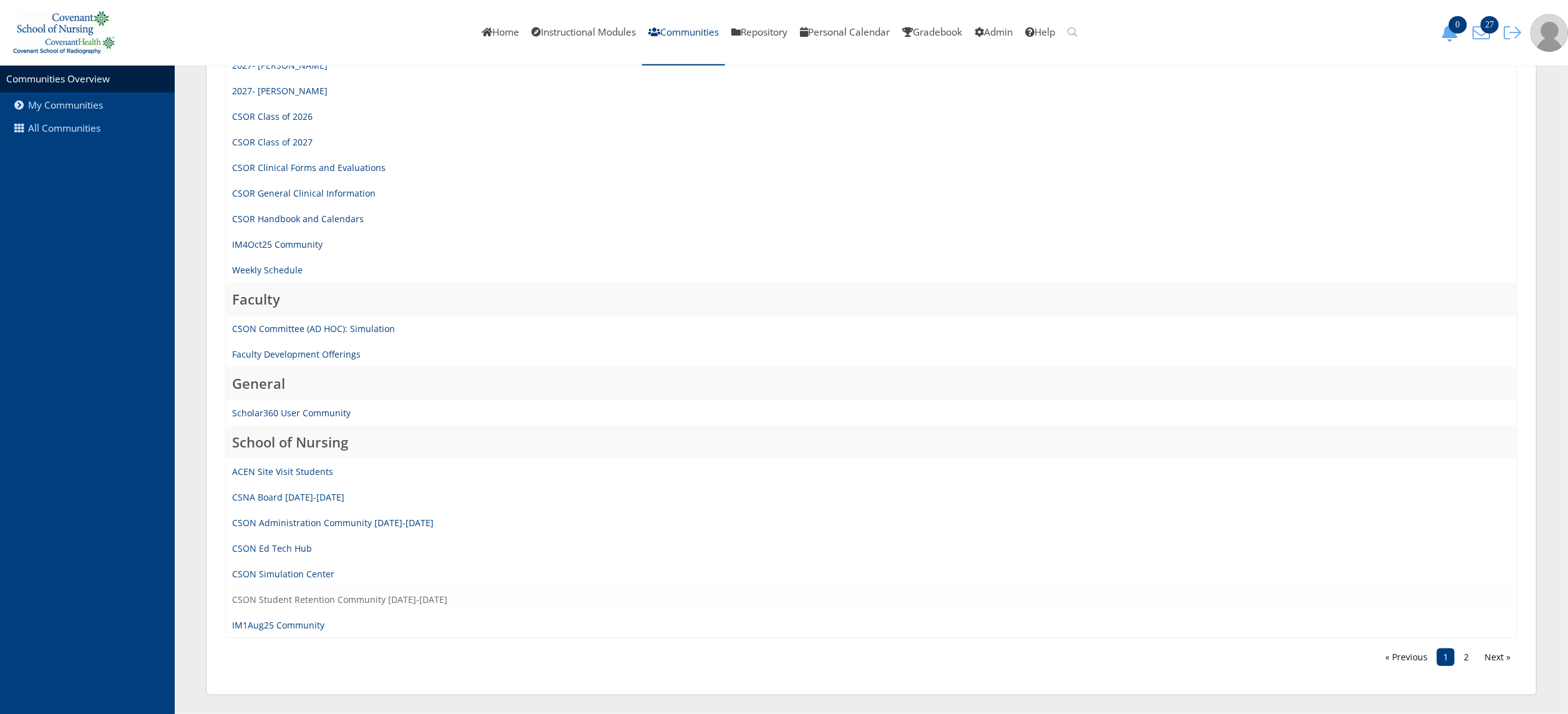
click at [412, 597] on link "CSON Student Retention Community [DATE]-[DATE]" at bounding box center [339, 599] width 215 height 12
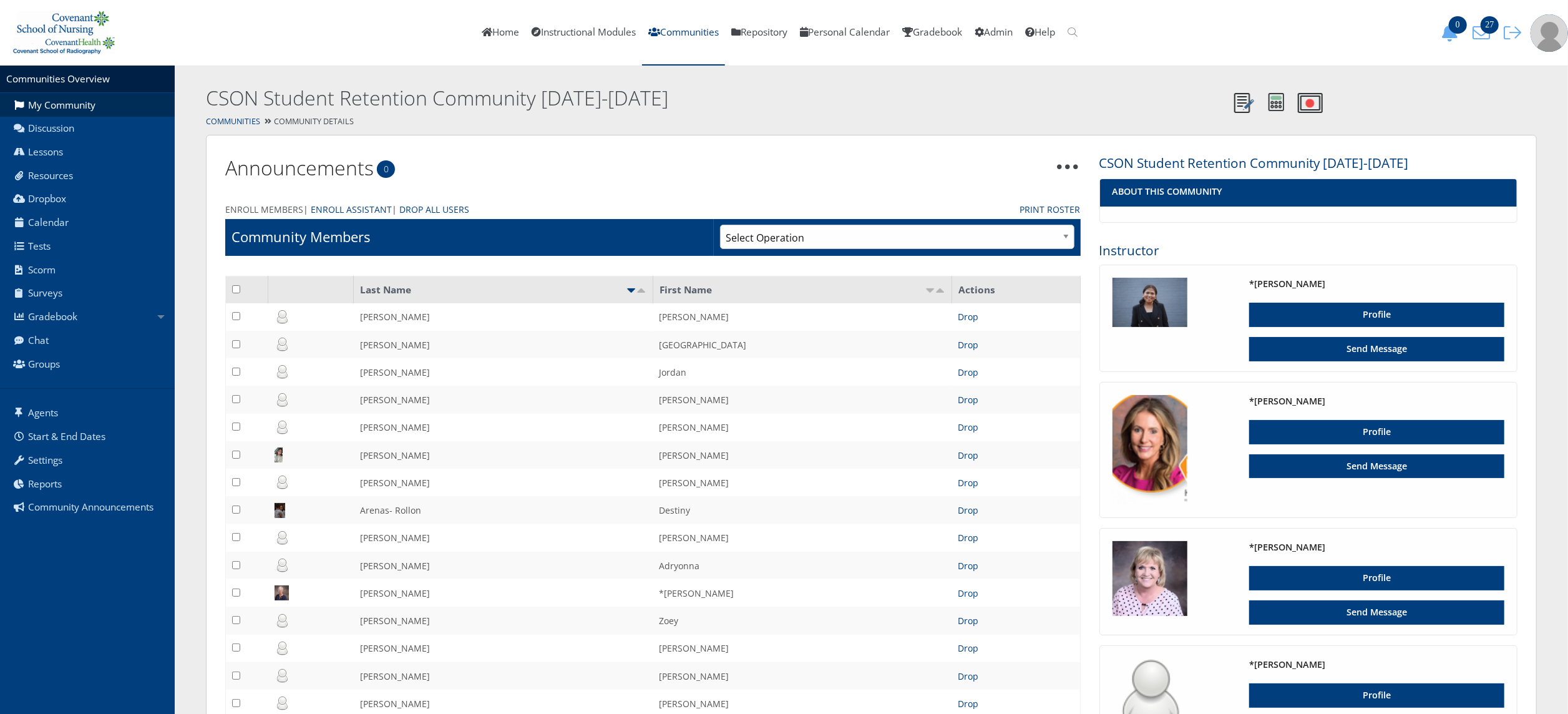
click at [282, 203] on link "Enroll Members" at bounding box center [264, 209] width 78 height 13
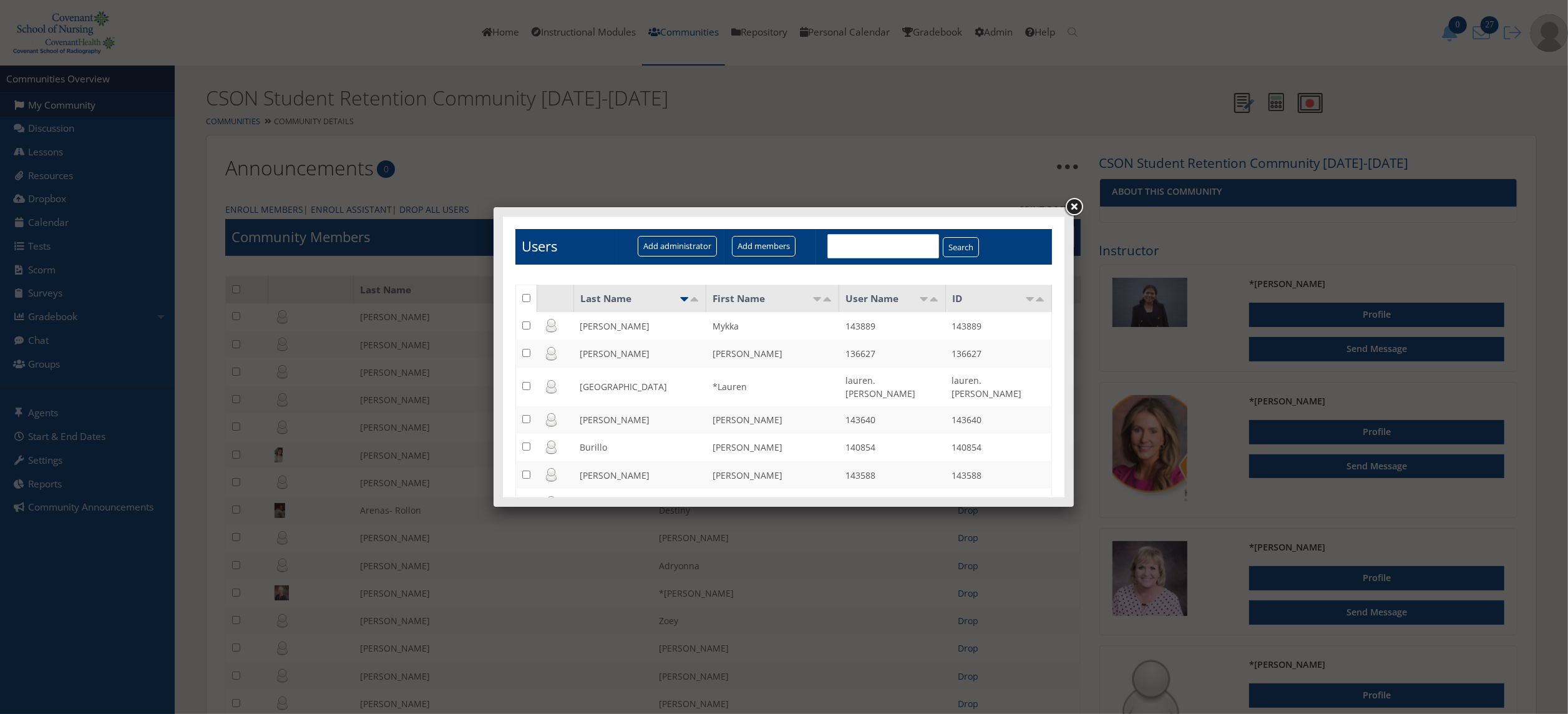
click at [864, 247] on input "text" at bounding box center [883, 246] width 112 height 25
type input "mckinnon"
click at [942, 234] on td "mckinnon Search" at bounding box center [934, 246] width 236 height 35
click at [943, 250] on input "Search" at bounding box center [961, 247] width 36 height 21
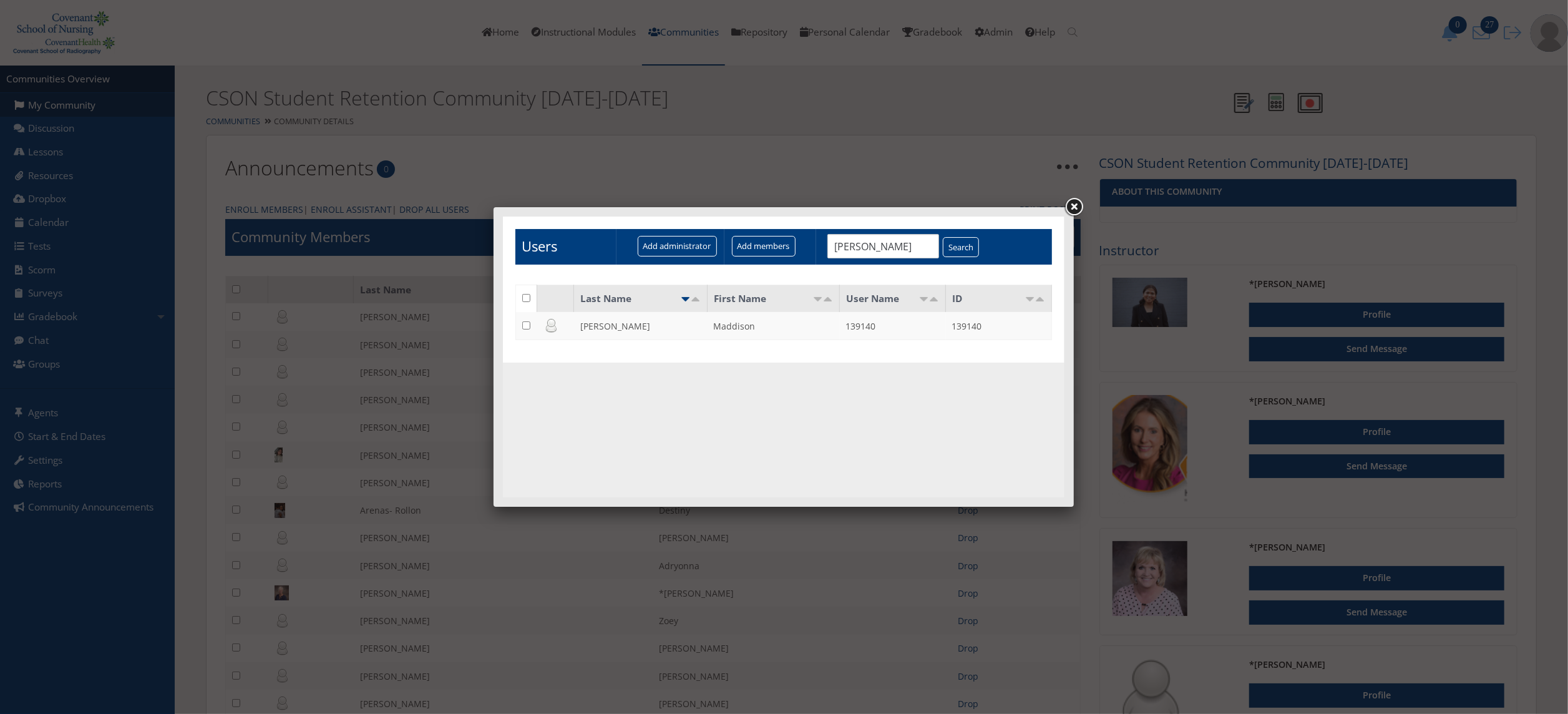
click at [522, 324] on input "checkbox" at bounding box center [526, 325] width 8 height 8
checkbox input "true"
click at [787, 241] on input "Add members" at bounding box center [763, 246] width 63 height 21
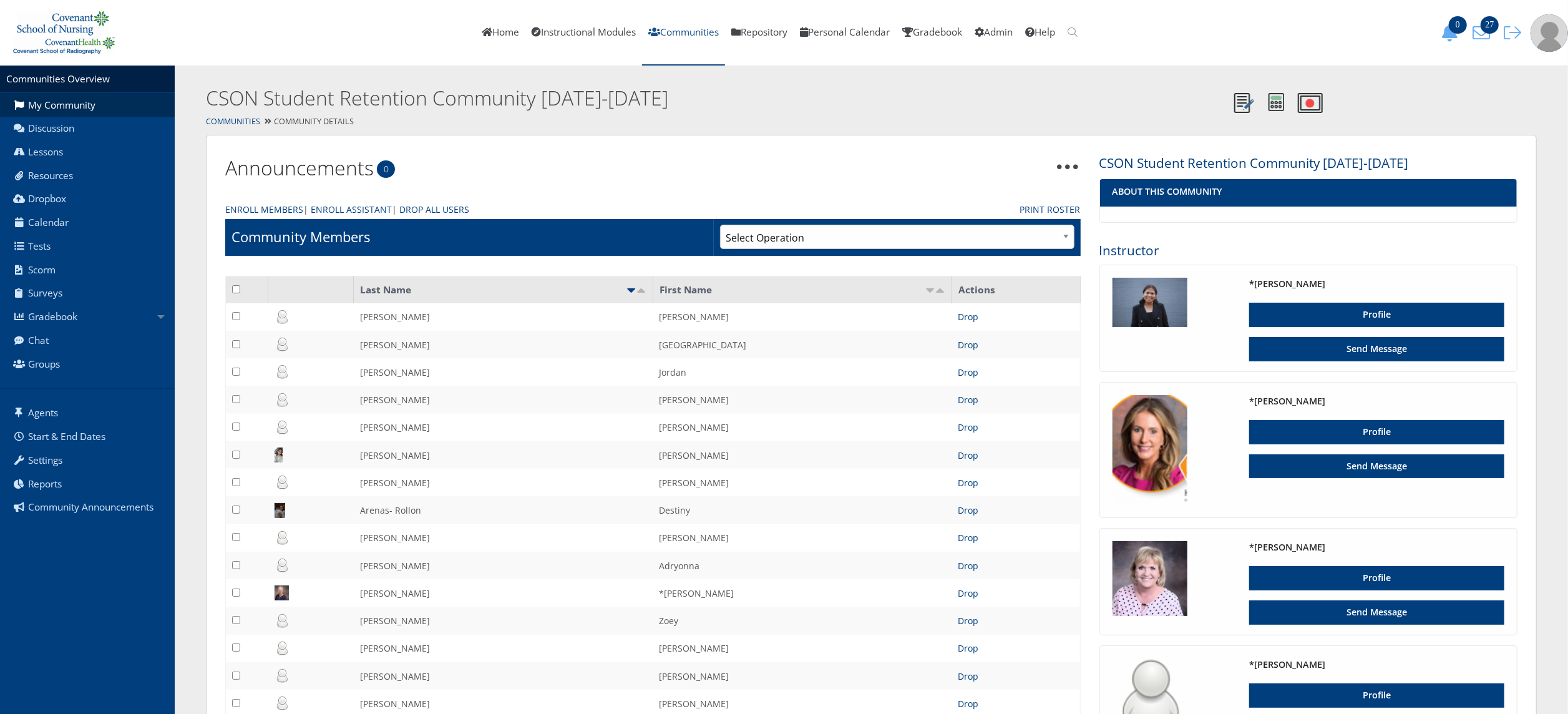
click at [683, 37] on link "Communities" at bounding box center [683, 33] width 83 height 66
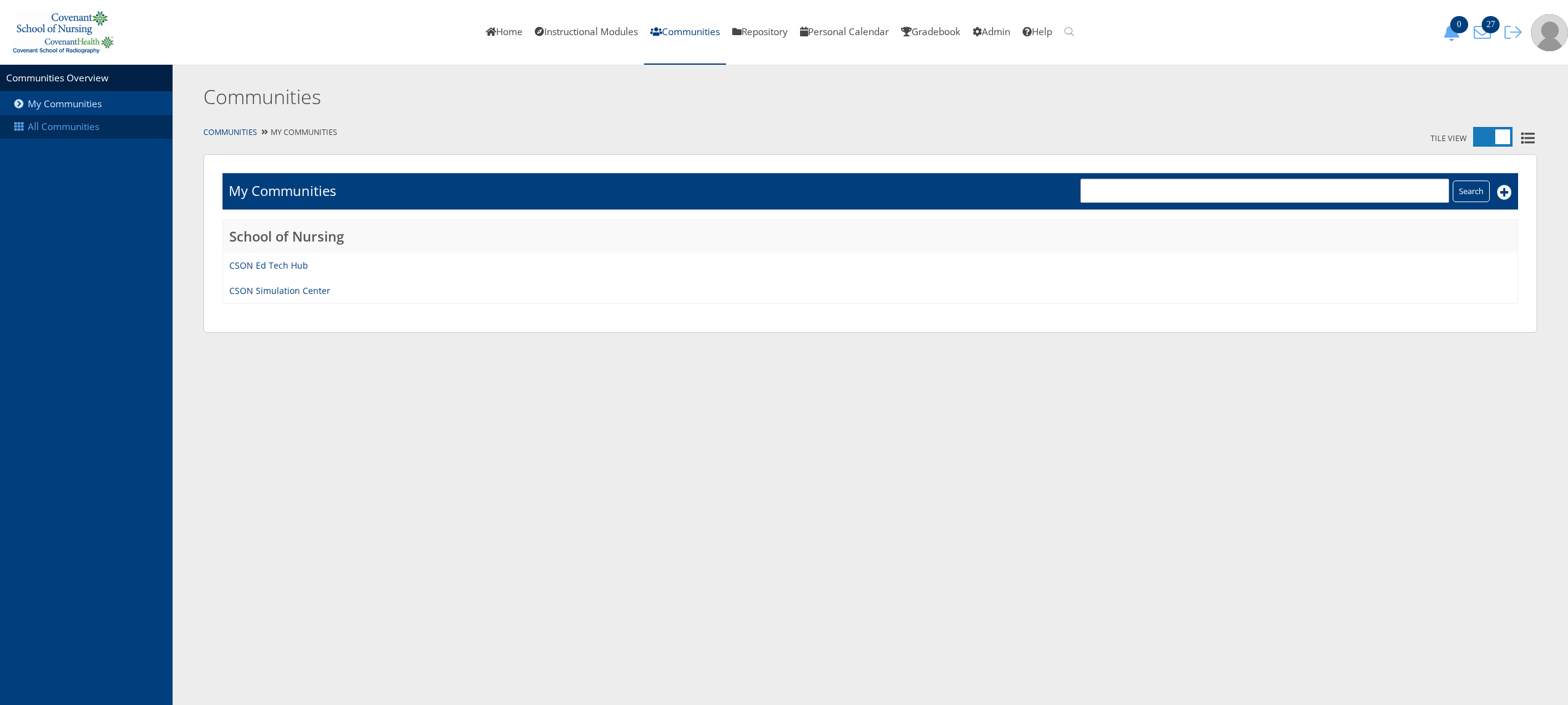
click at [91, 126] on link "All Communities" at bounding box center [86, 127] width 173 height 24
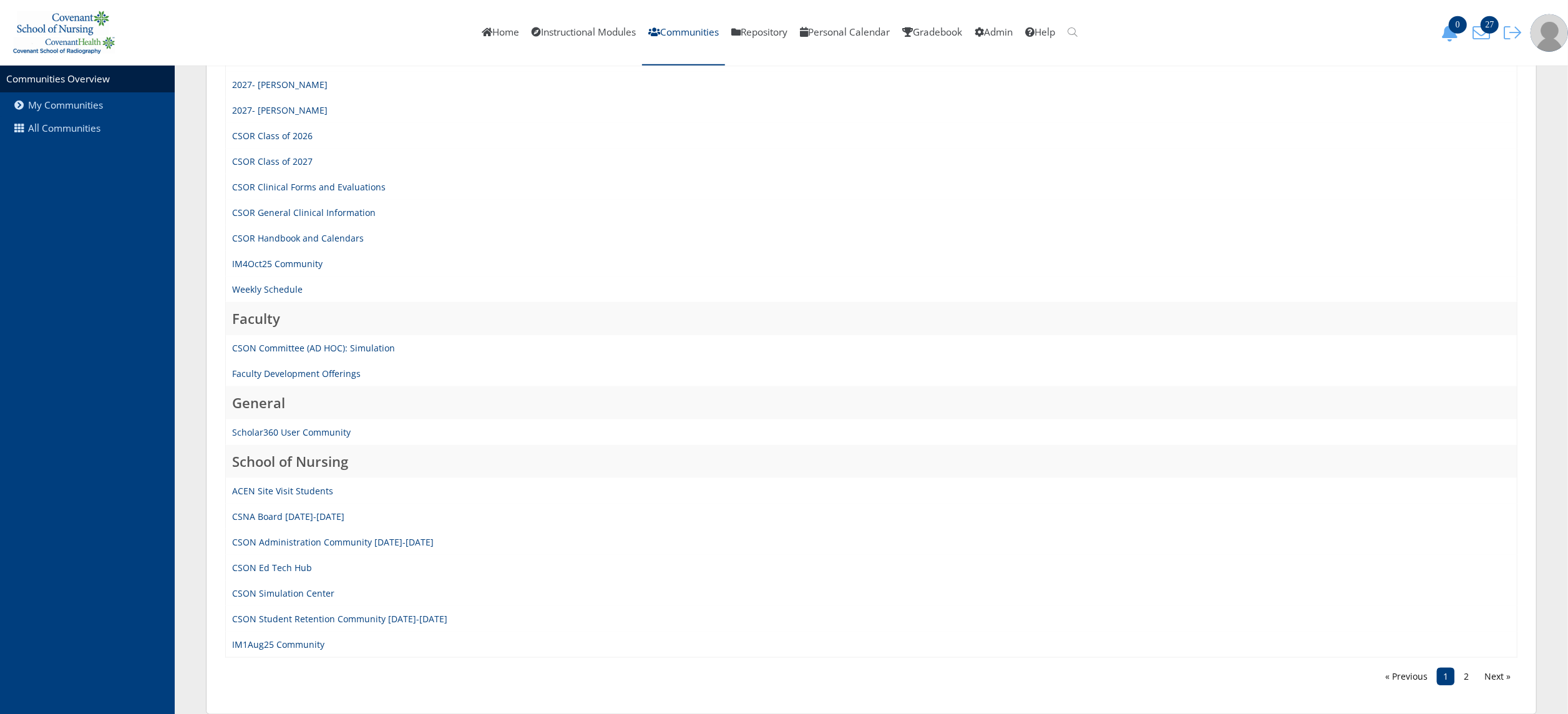
scroll to position [975, 0]
click at [388, 532] on link "CSON Administration Community [DATE]-[DATE]" at bounding box center [333, 536] width 202 height 12
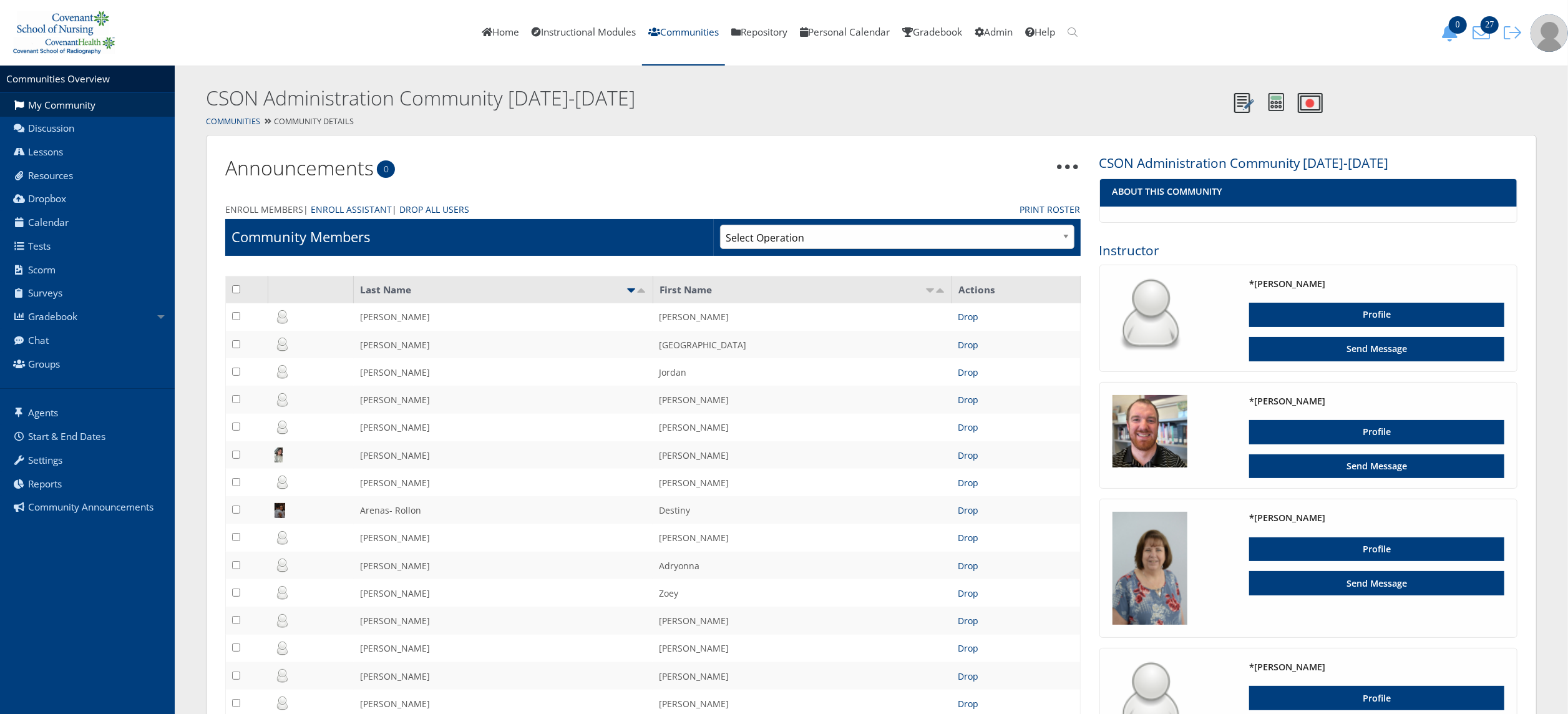
click at [264, 207] on link "Enroll Members" at bounding box center [264, 209] width 78 height 13
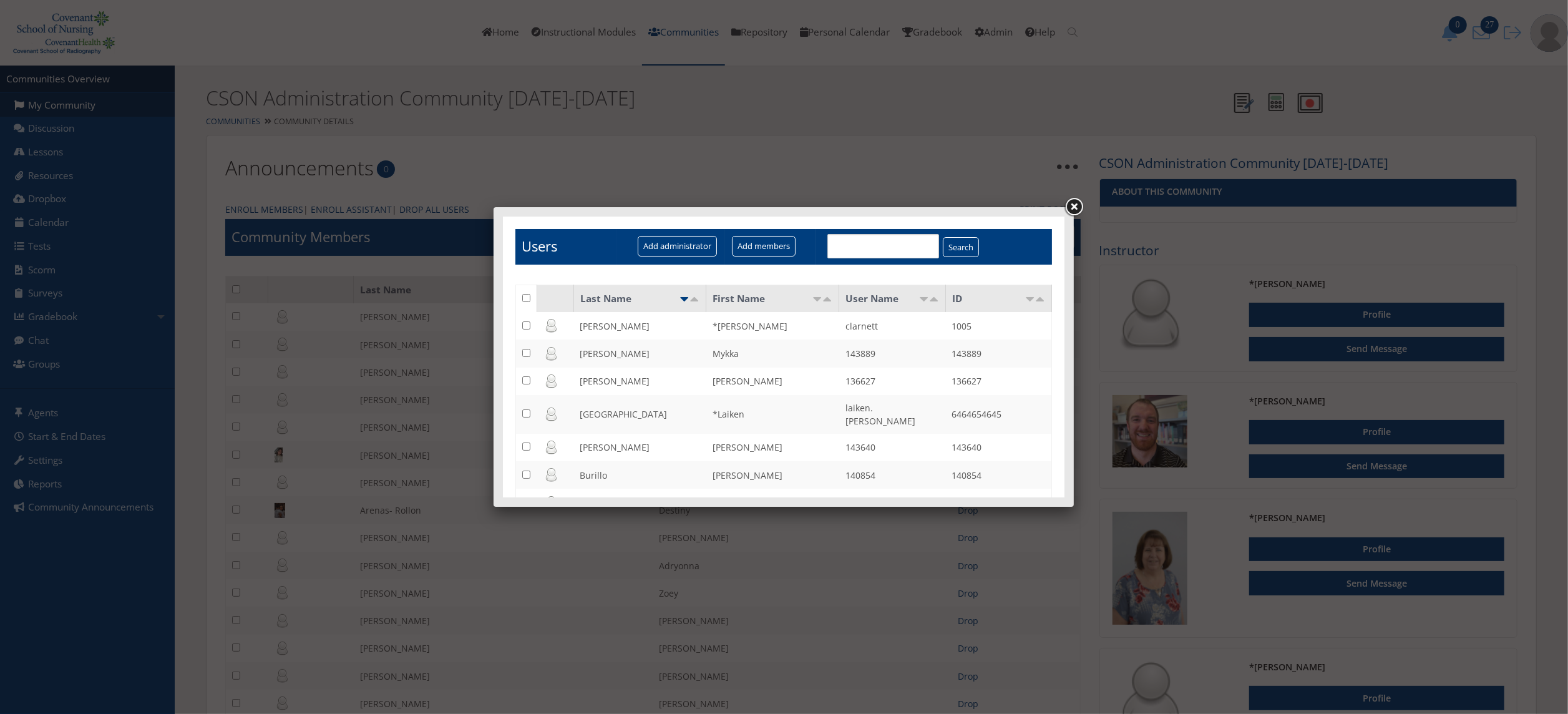
click at [872, 245] on input "text" at bounding box center [883, 246] width 112 height 25
type input "mckinnon"
click at [946, 248] on input "Search" at bounding box center [961, 247] width 36 height 21
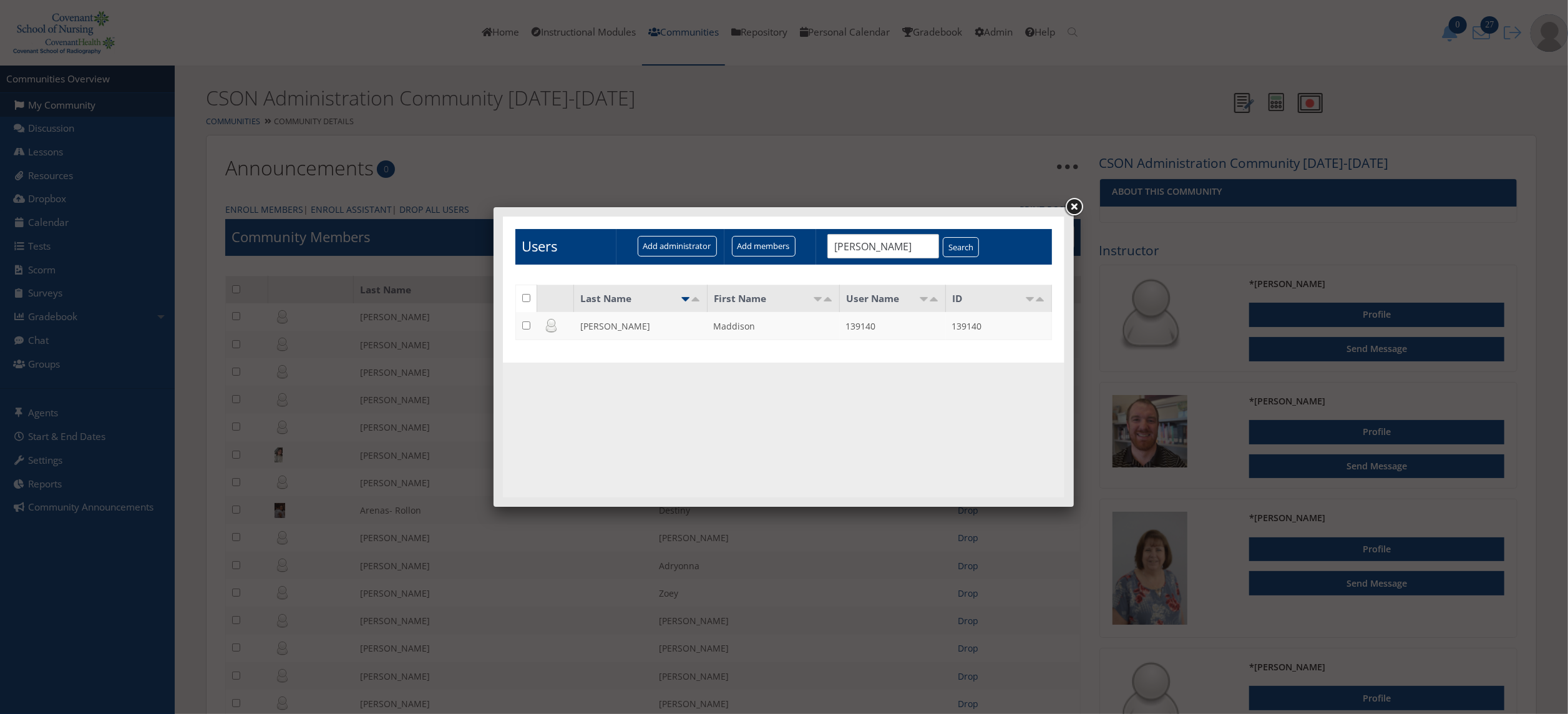
click at [529, 324] on input "checkbox" at bounding box center [526, 325] width 8 height 8
checkbox input "true"
click at [767, 244] on input "Add members" at bounding box center [763, 246] width 63 height 21
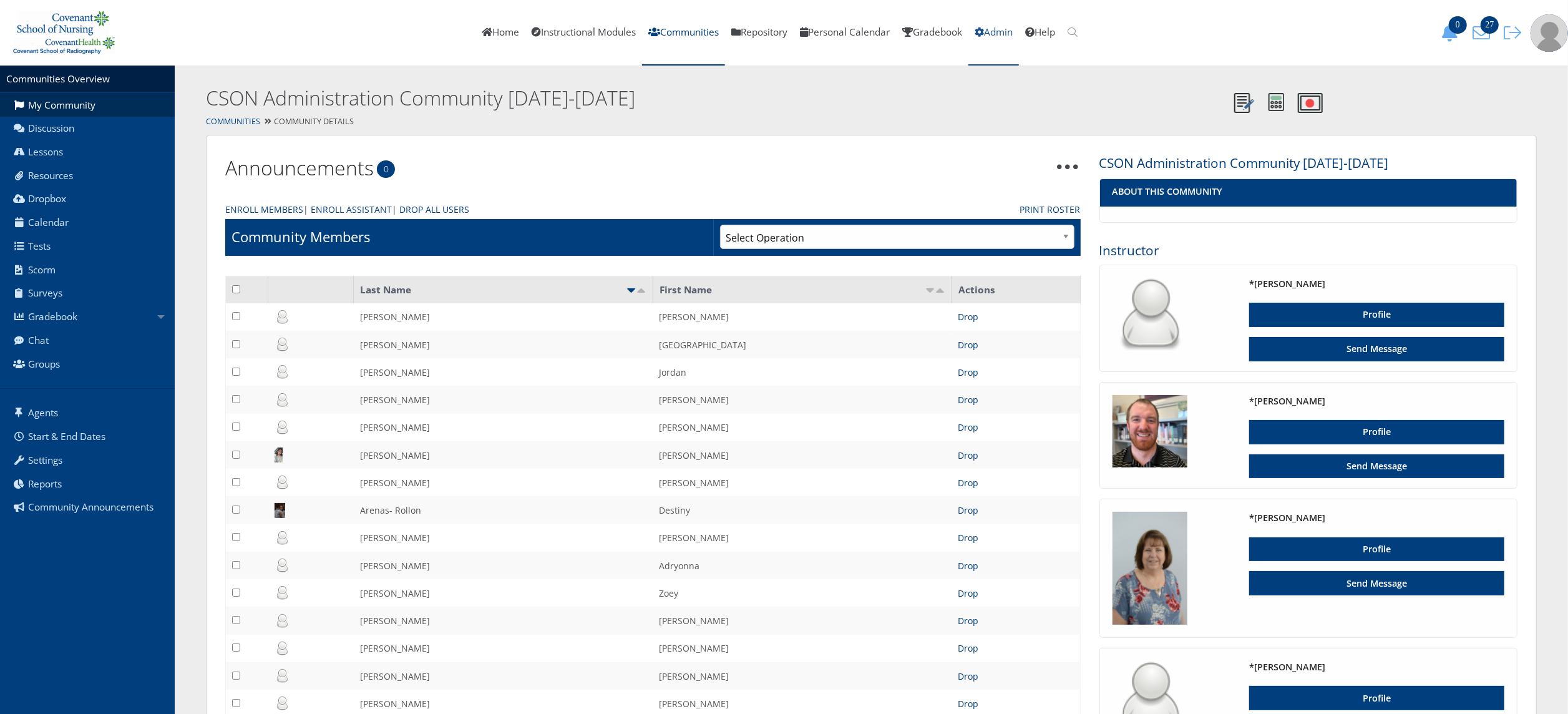
click at [1004, 31] on link "Admin" at bounding box center [994, 33] width 50 height 66
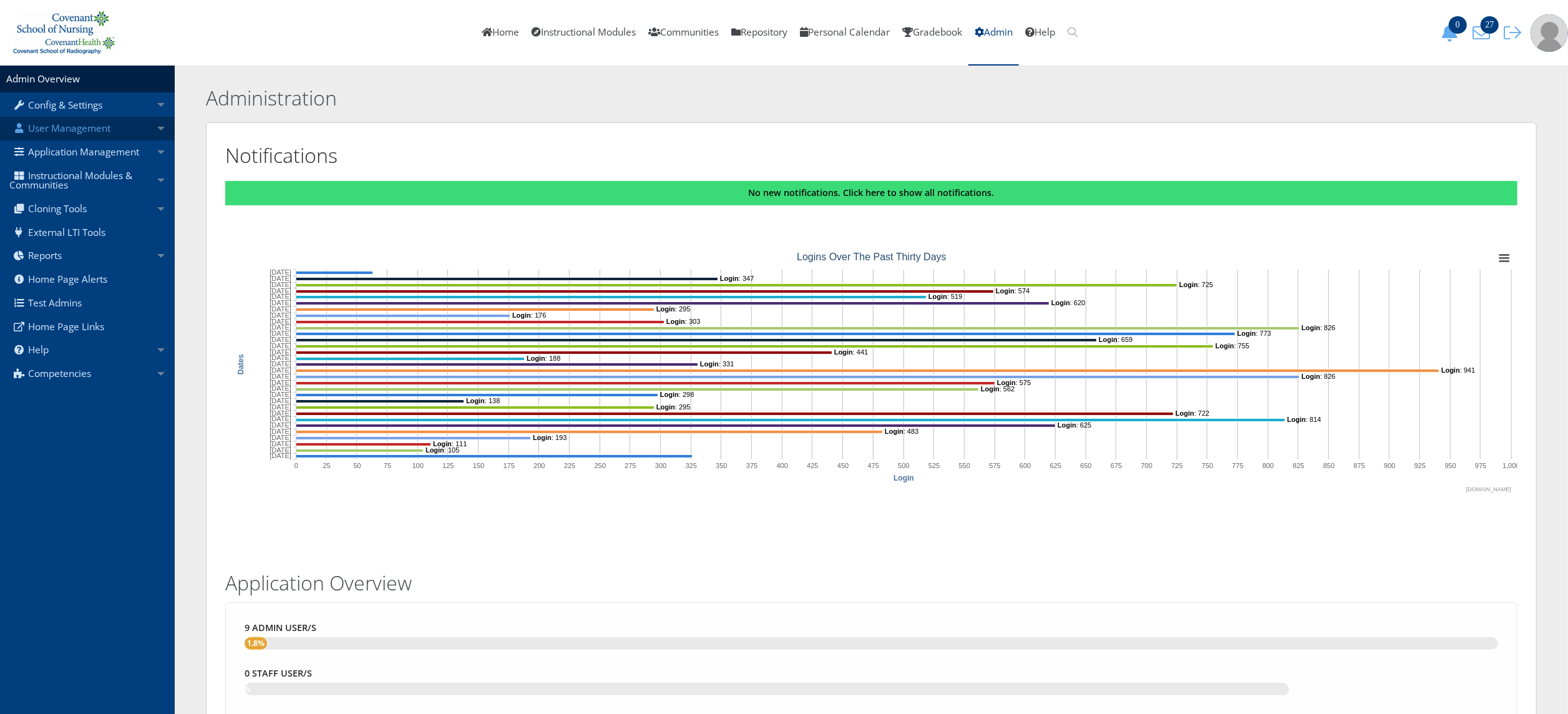
click at [124, 129] on link "User Management" at bounding box center [87, 129] width 175 height 24
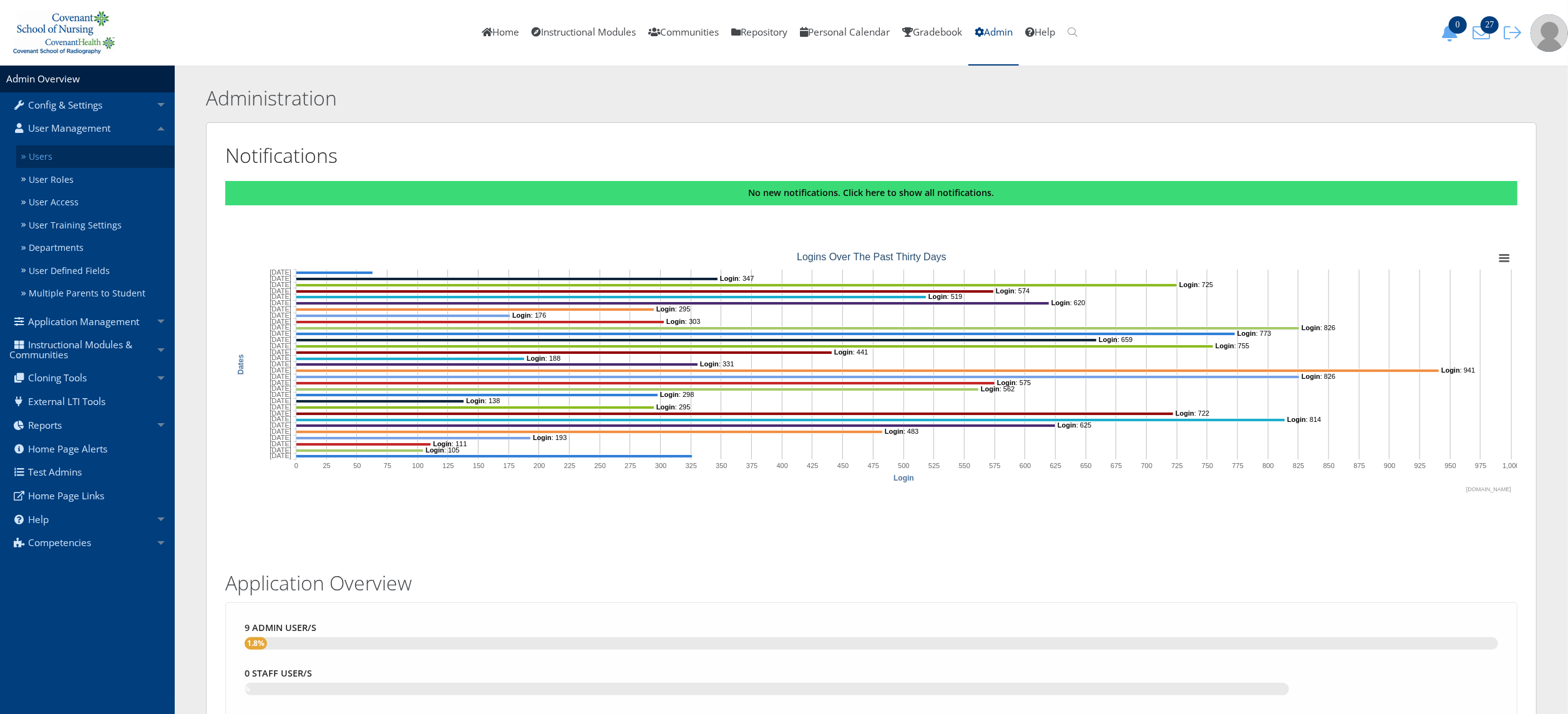
click at [108, 156] on link "Users" at bounding box center [96, 157] width 158 height 23
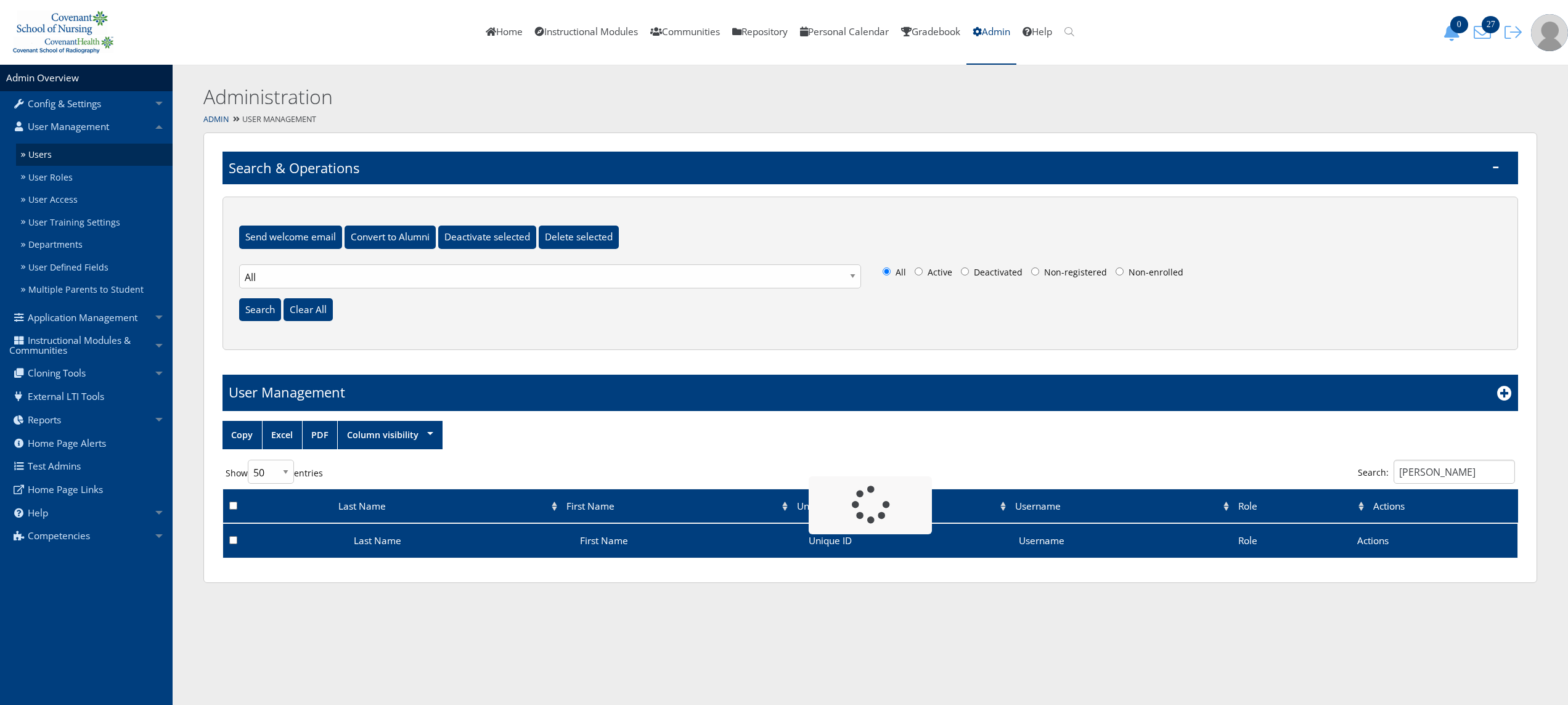
select select "50"
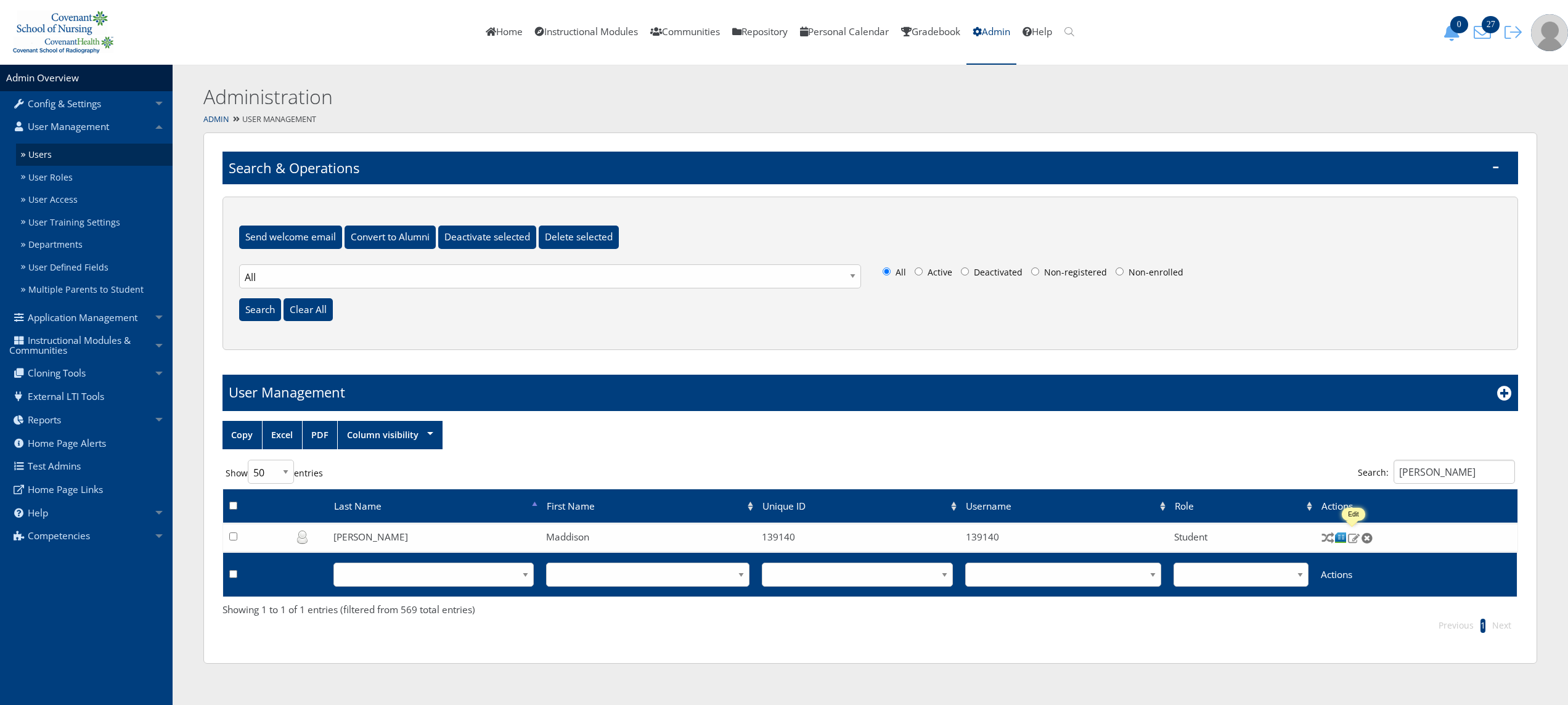
click at [1352, 543] on img at bounding box center [1354, 538] width 13 height 11
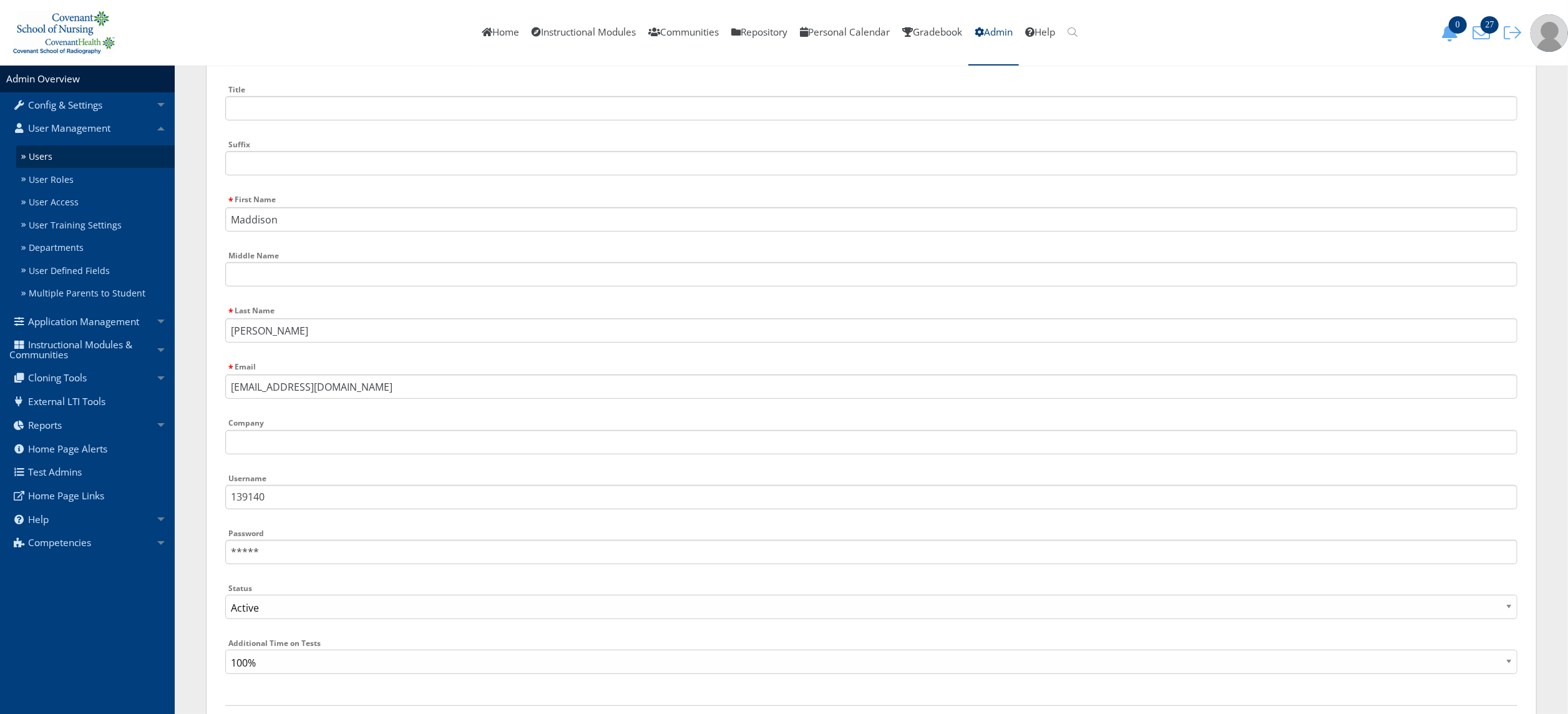
scroll to position [352, 0]
click at [312, 380] on input "mckinnonmaddison5@gmail.com" at bounding box center [871, 383] width 1293 height 25
click at [485, 37] on link "Home" at bounding box center [500, 33] width 50 height 66
